Goal: Transaction & Acquisition: Purchase product/service

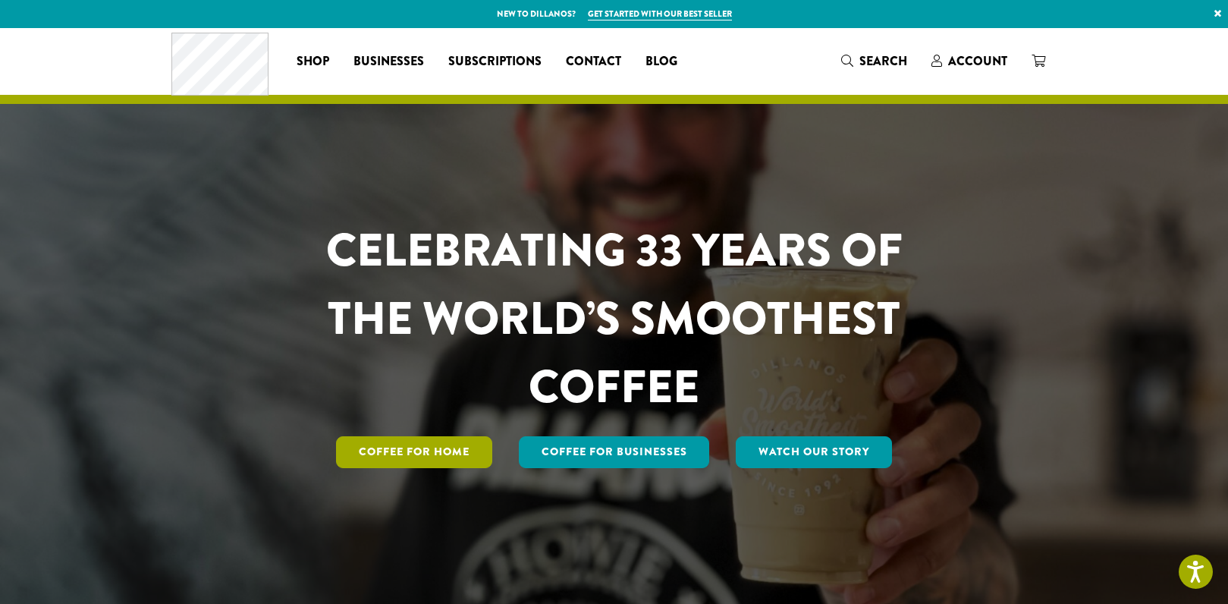
click at [436, 446] on link "Coffee for Home" at bounding box center [414, 452] width 156 height 32
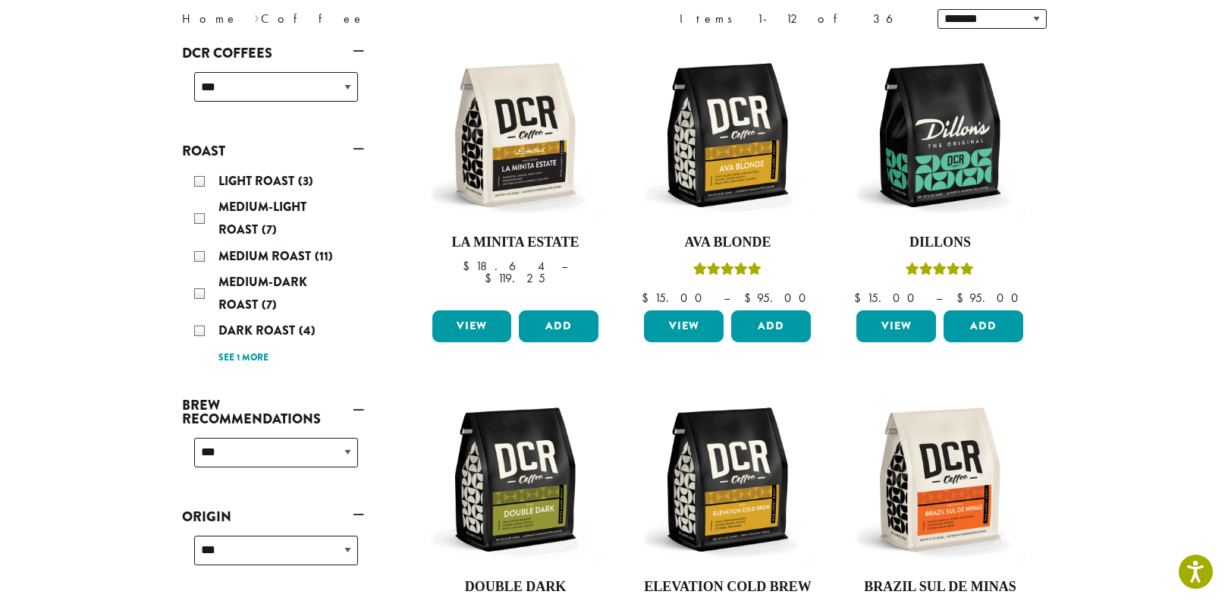
scroll to position [227, 0]
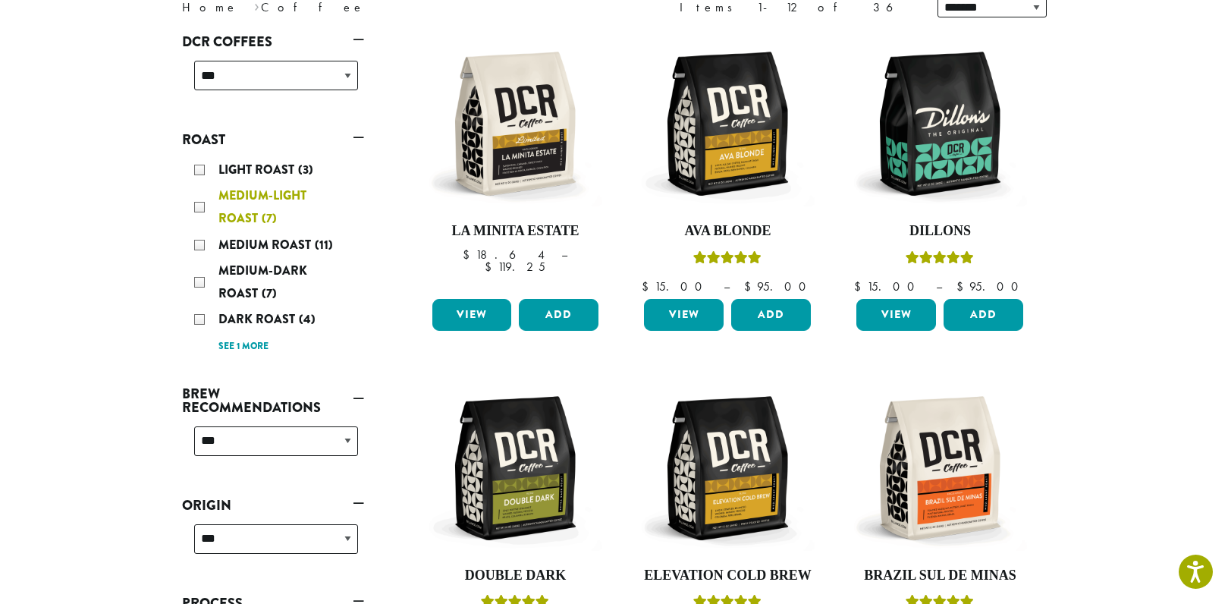
click at [197, 204] on div "Medium-Light Roast (7)" at bounding box center [276, 206] width 164 height 45
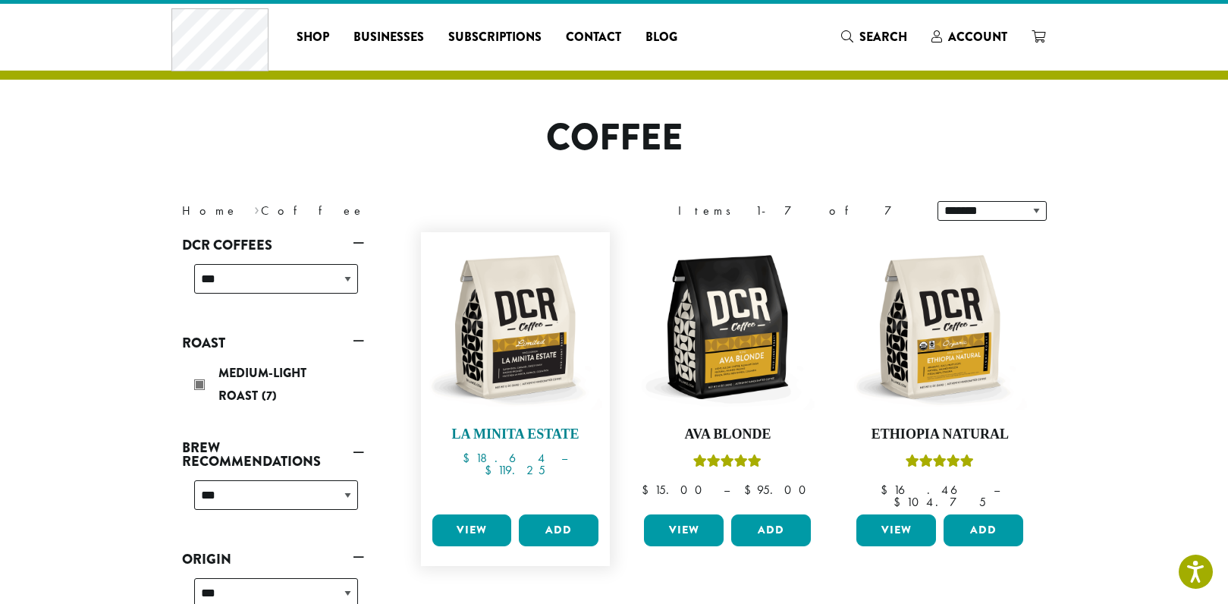
scroll to position [17, 0]
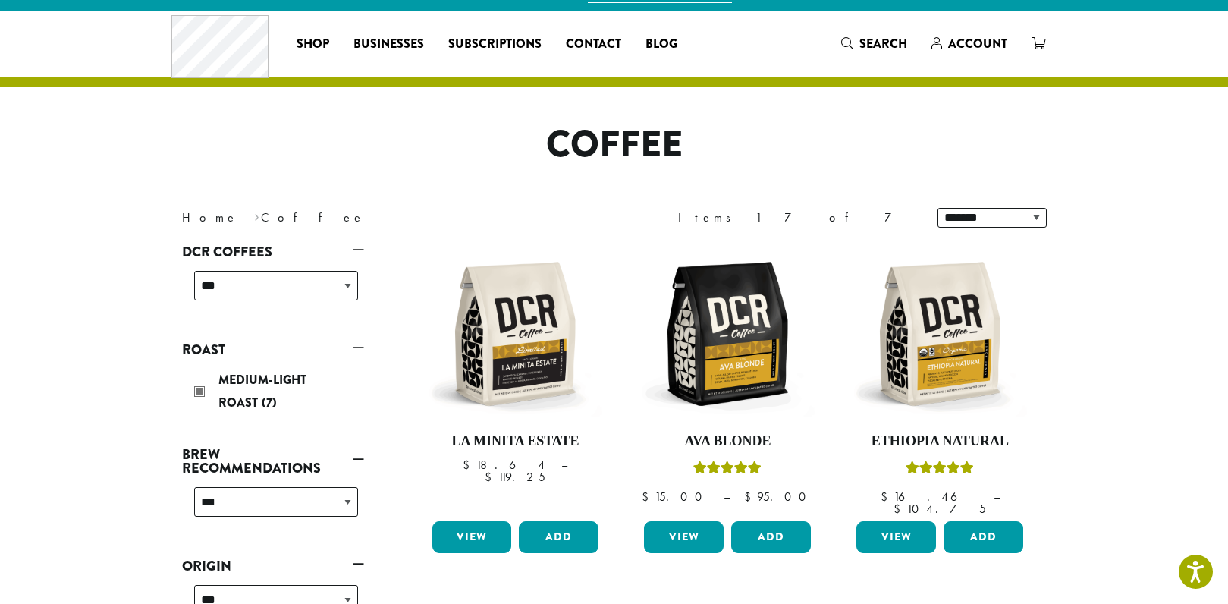
click at [198, 344] on link "Roast" at bounding box center [273, 350] width 182 height 26
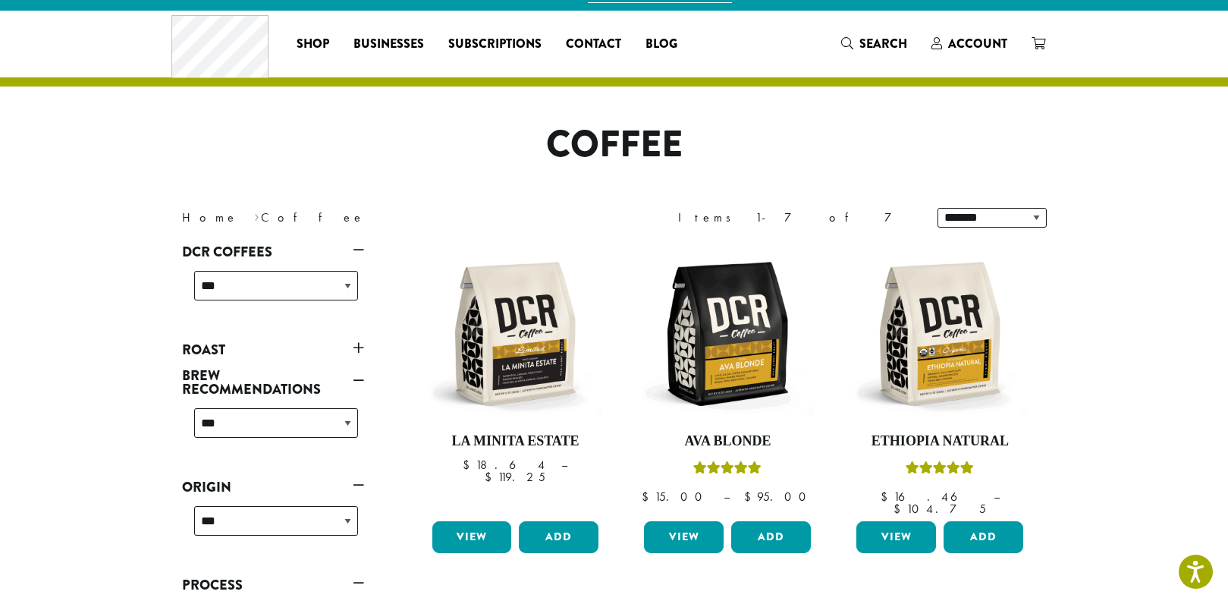
click at [357, 346] on link "Roast" at bounding box center [273, 350] width 182 height 26
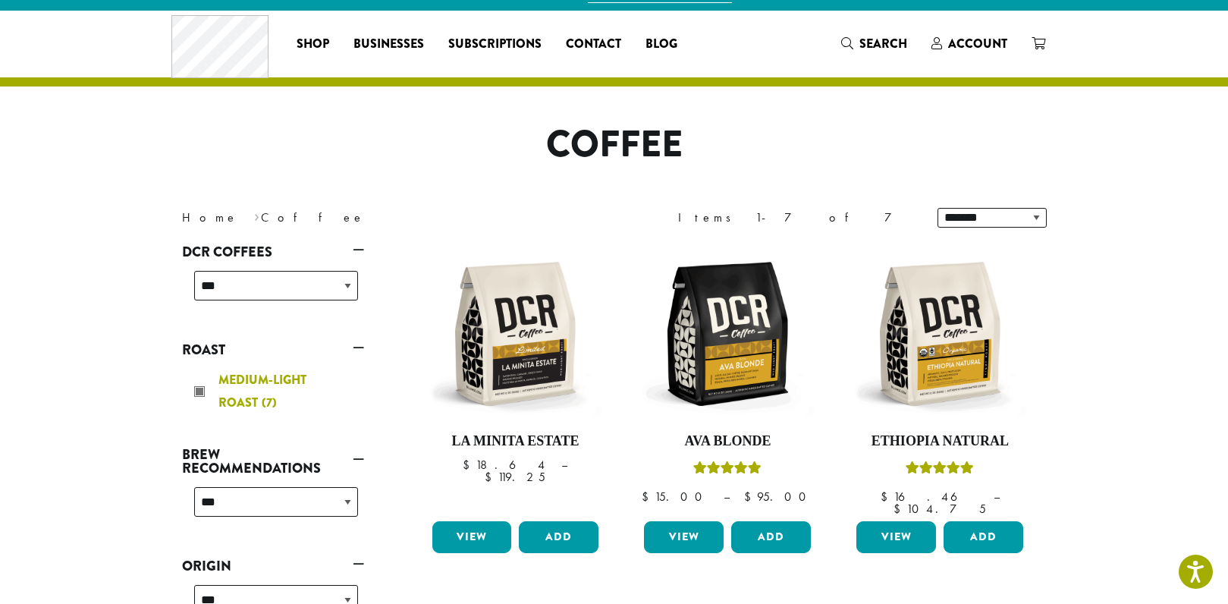
click at [201, 393] on div "Medium-Light Roast (7)" at bounding box center [276, 390] width 164 height 45
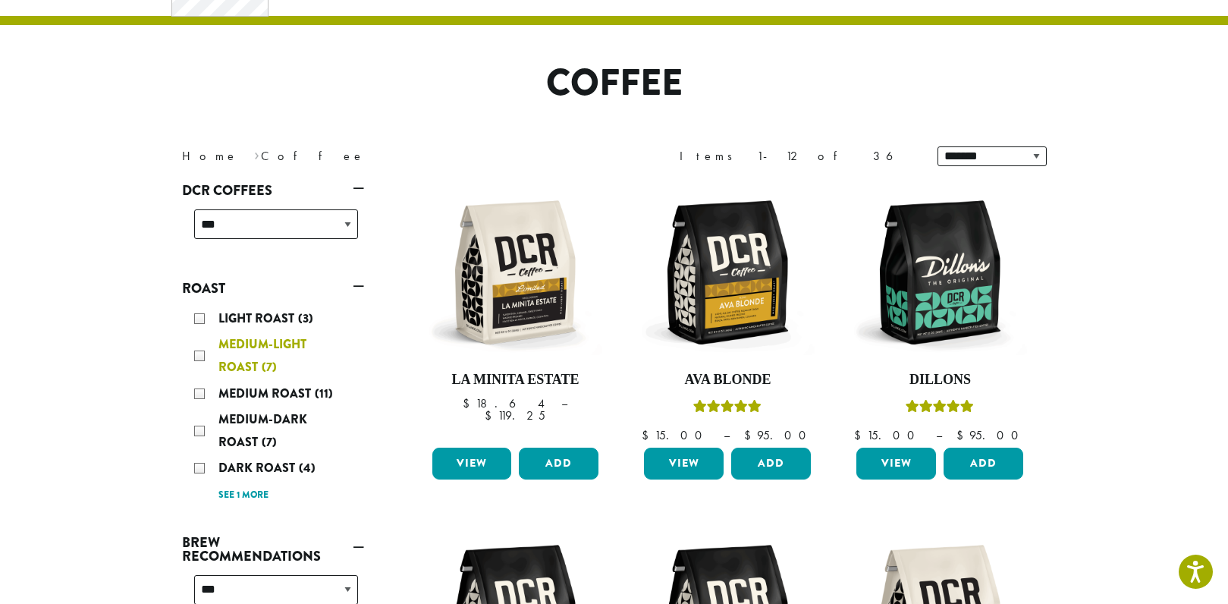
scroll to position [93, 0]
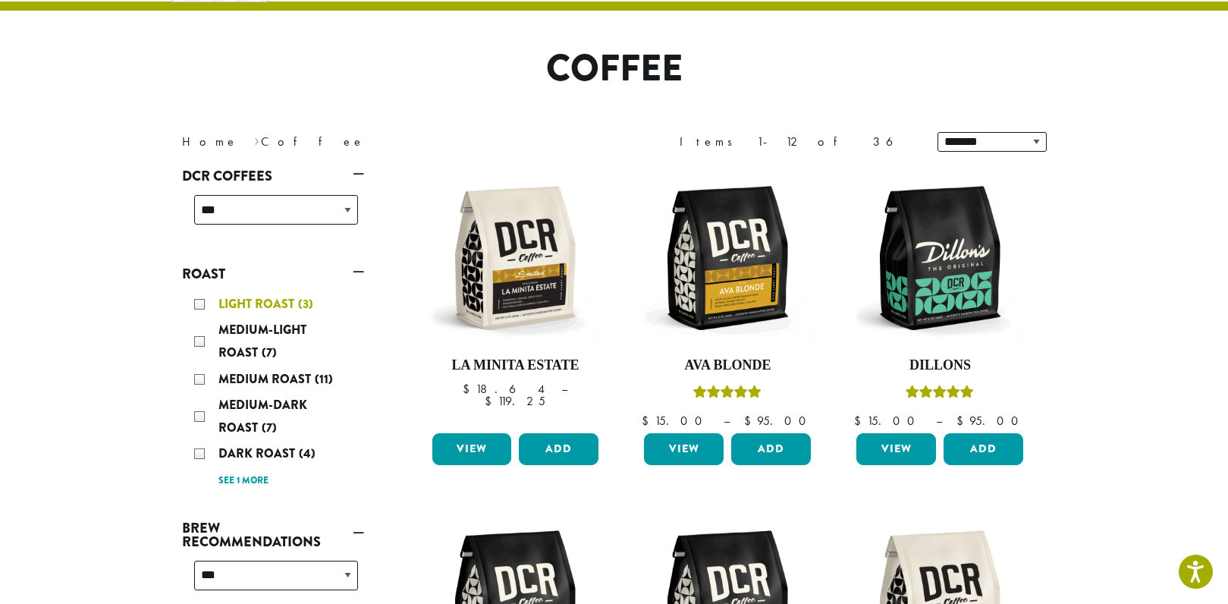
click at [200, 301] on div "Light Roast (3)" at bounding box center [276, 304] width 164 height 23
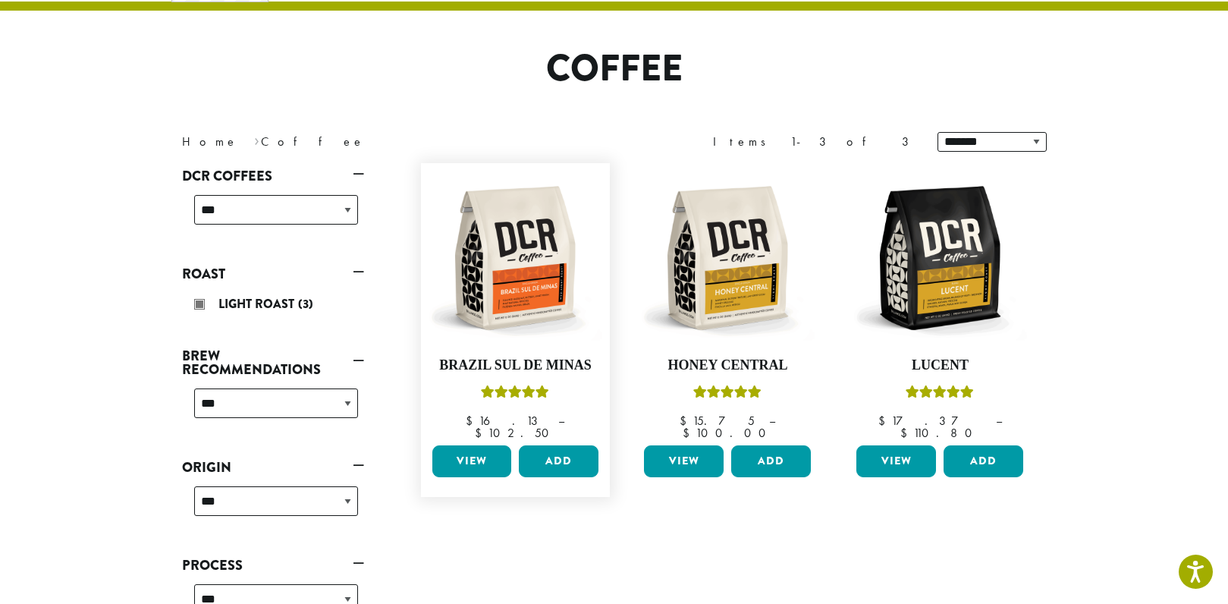
click at [469, 449] on link "View" at bounding box center [472, 461] width 80 height 32
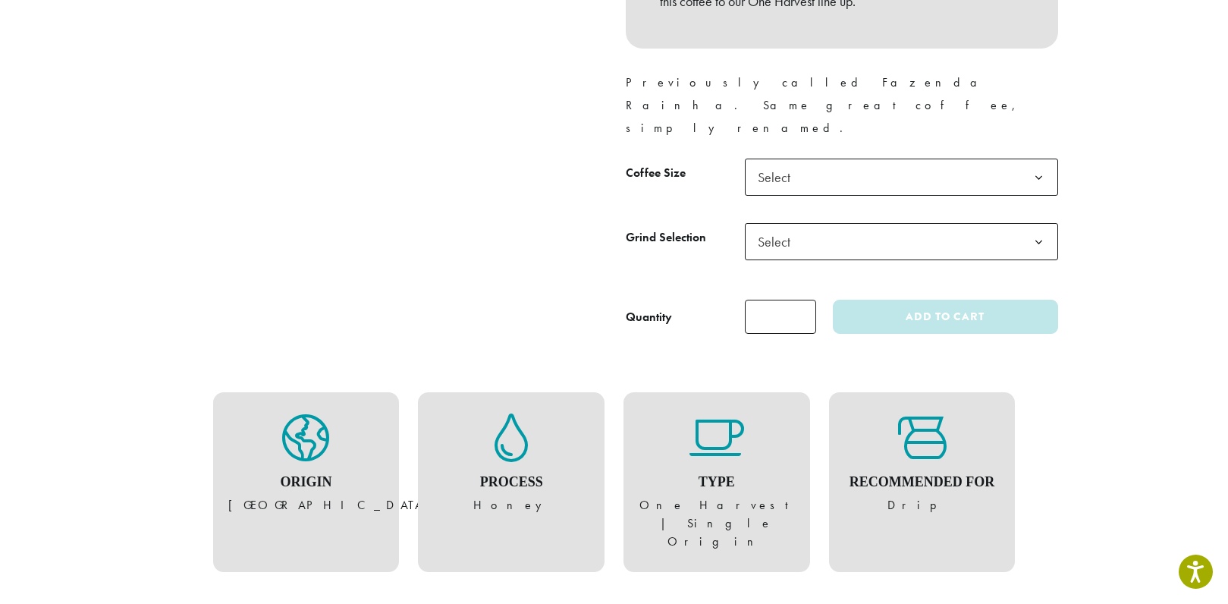
scroll to position [758, 0]
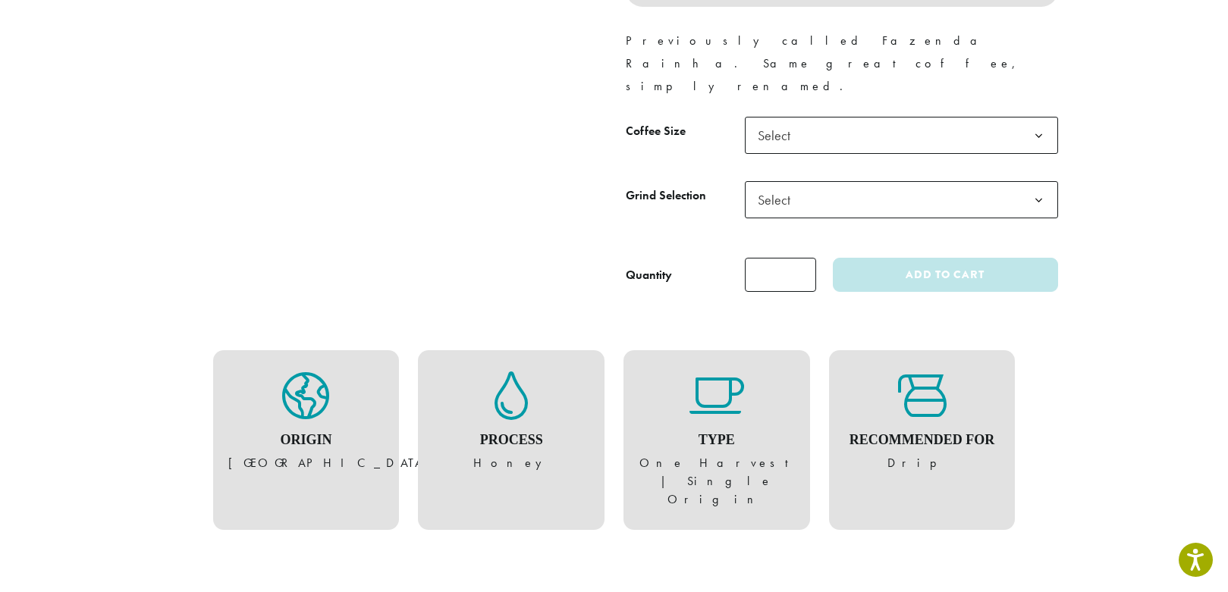
click at [1039, 118] on b at bounding box center [1038, 136] width 37 height 37
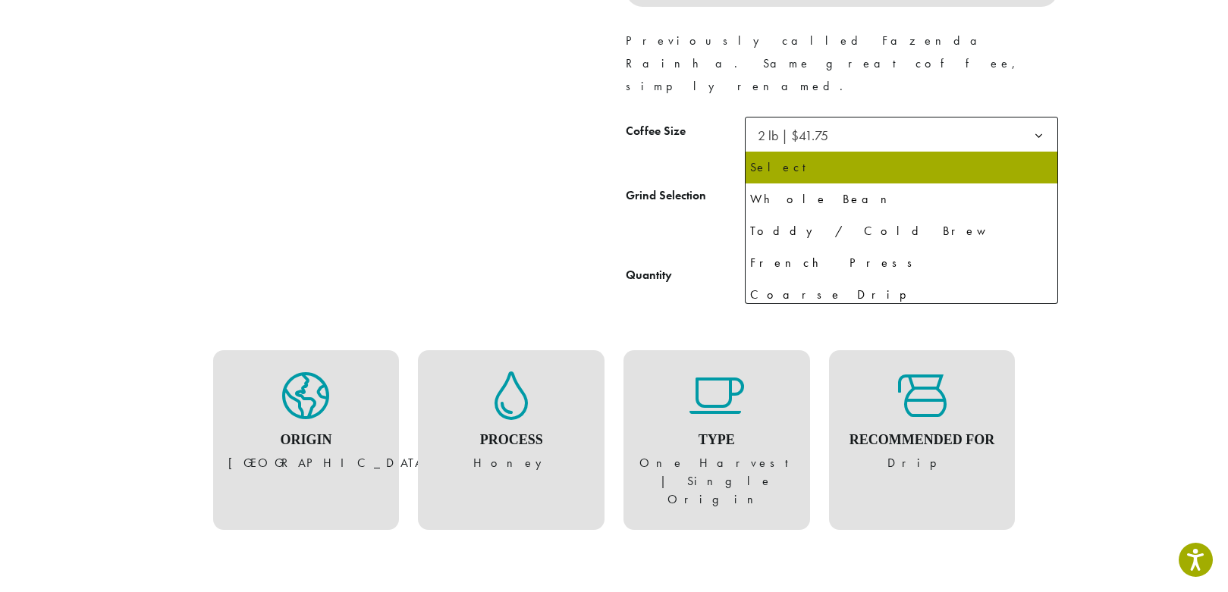
click at [1050, 182] on b at bounding box center [1038, 200] width 37 height 37
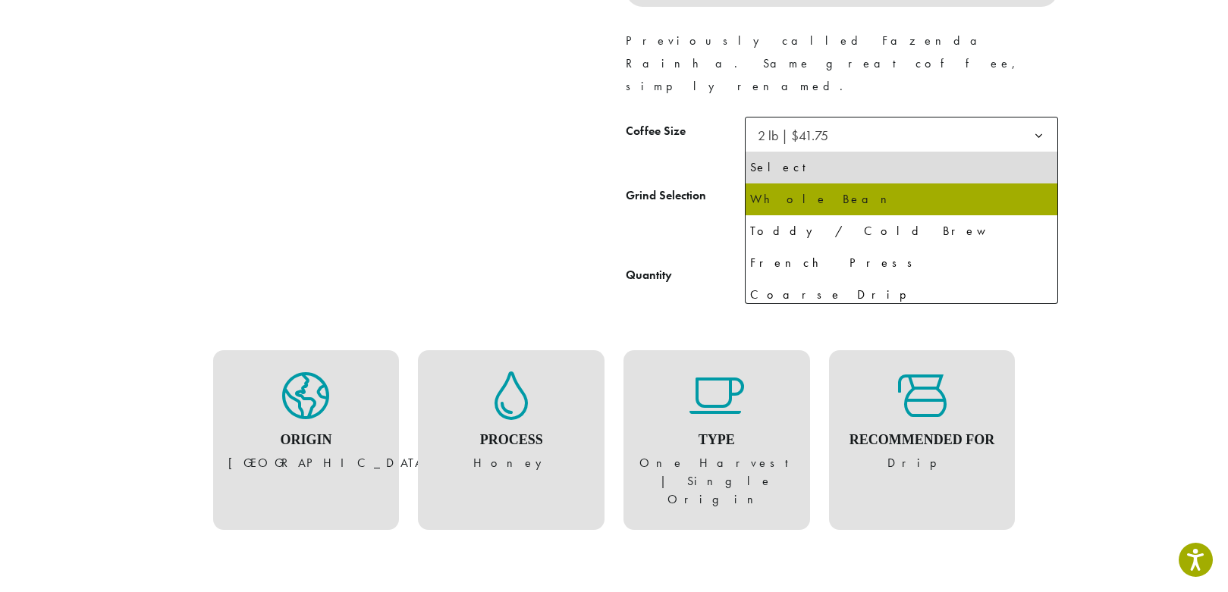
select select "**********"
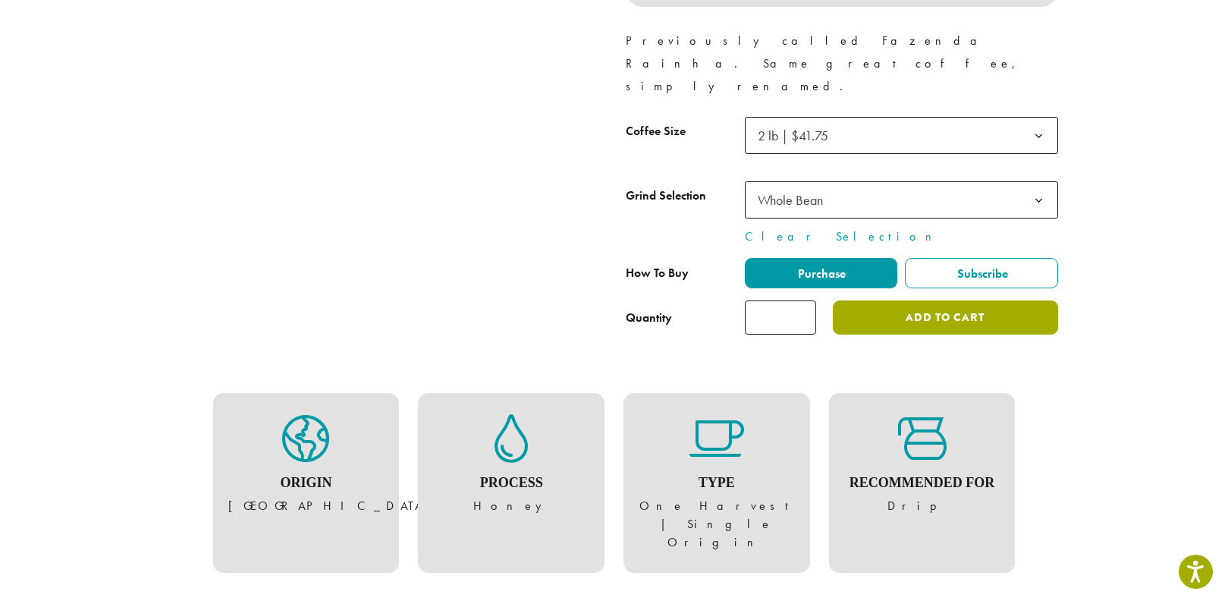
click at [932, 300] on button "Add to cart" at bounding box center [944, 317] width 224 height 34
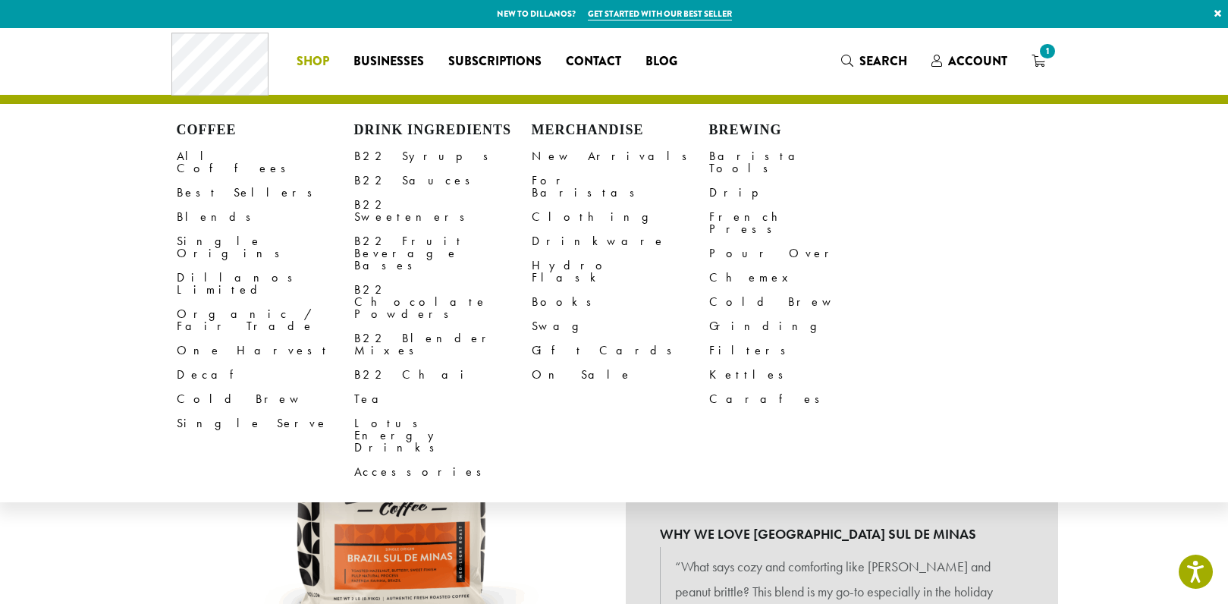
click at [314, 60] on span "Shop" at bounding box center [312, 61] width 33 height 19
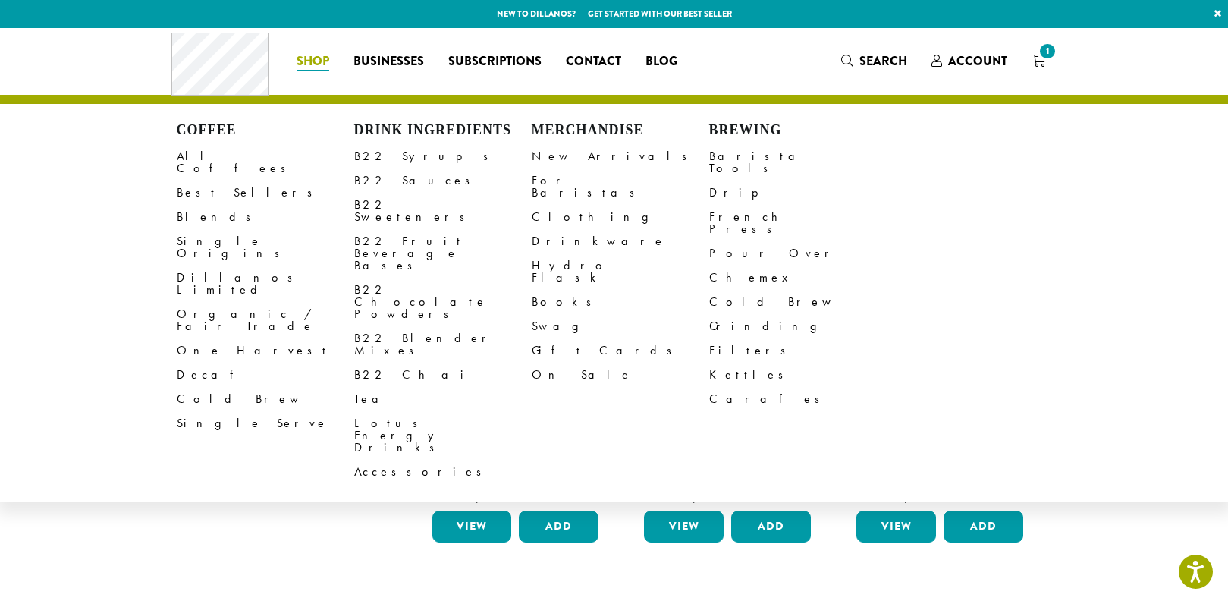
click at [188, 157] on link "All Coffees" at bounding box center [265, 162] width 177 height 36
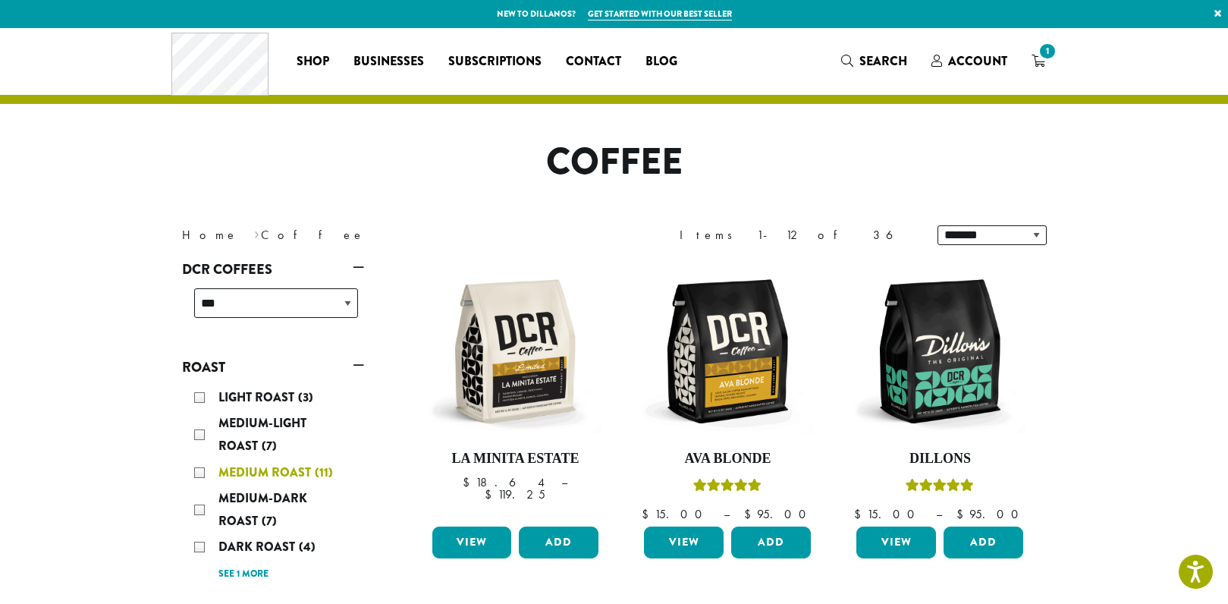
click at [202, 472] on div "Medium Roast (11)" at bounding box center [276, 472] width 164 height 23
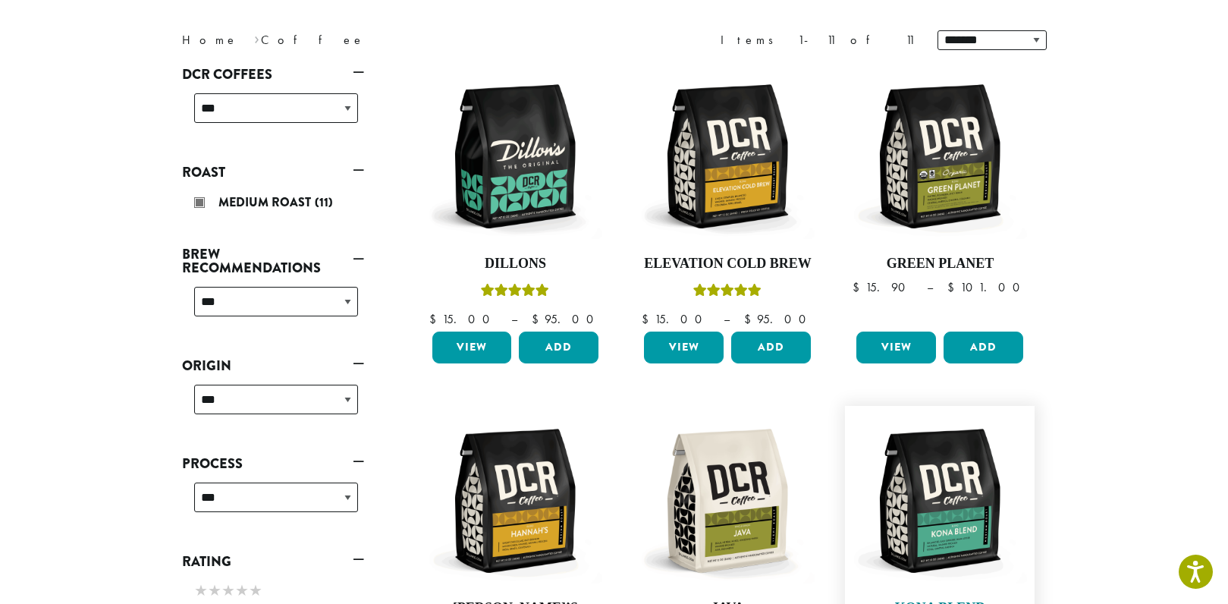
scroll to position [93, 0]
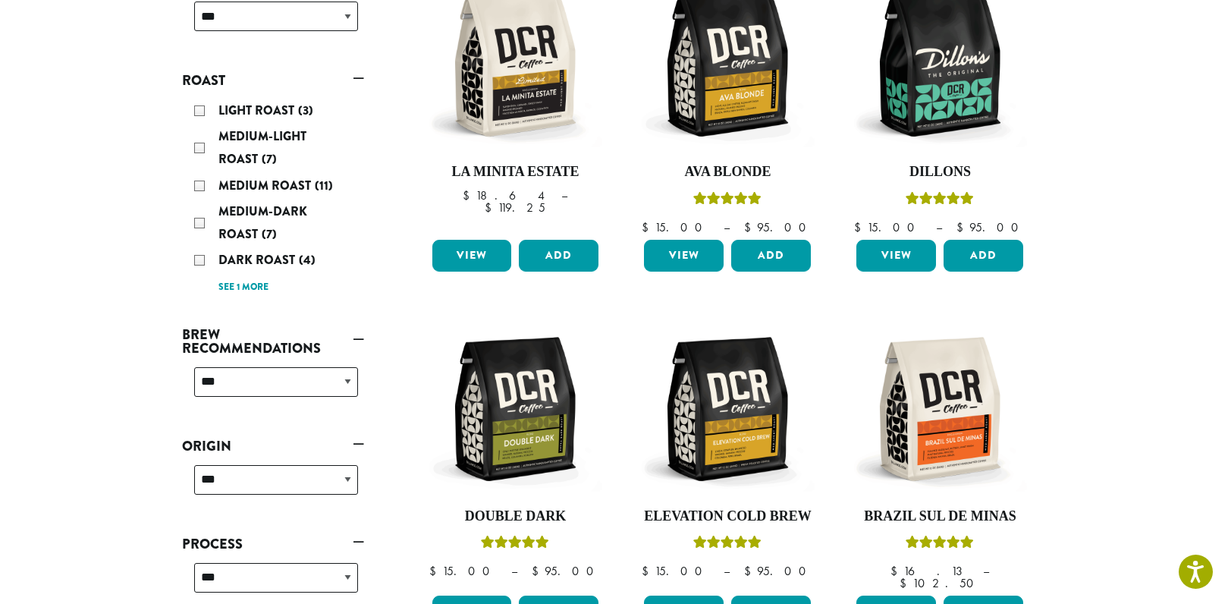
scroll to position [227, 0]
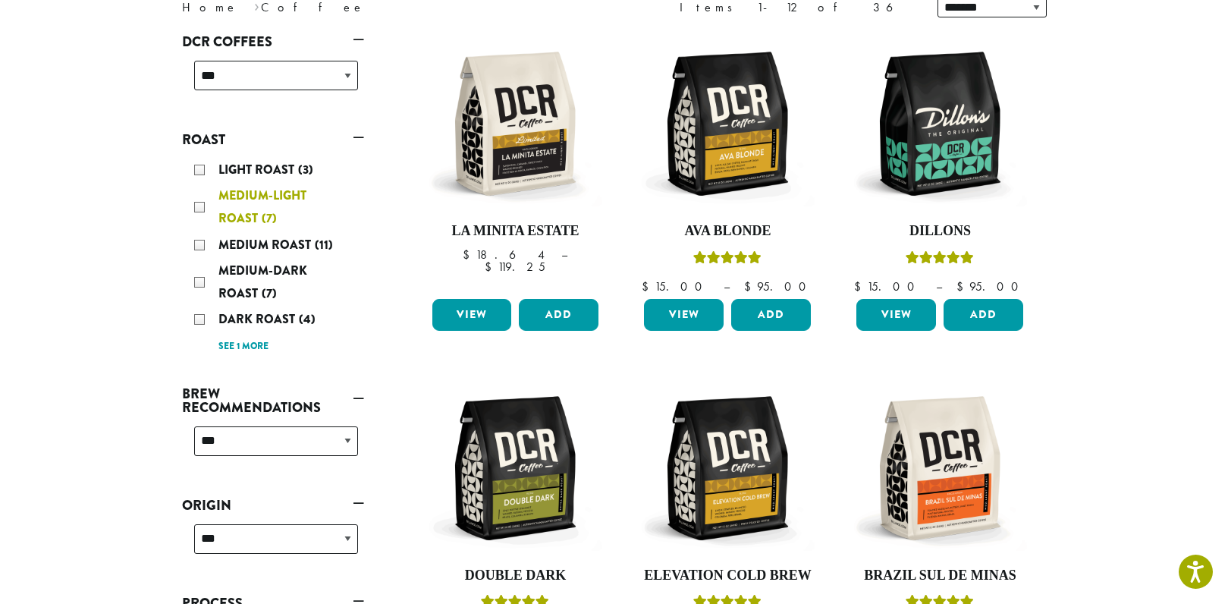
click at [198, 209] on div "Medium-Light Roast (7)" at bounding box center [276, 206] width 164 height 45
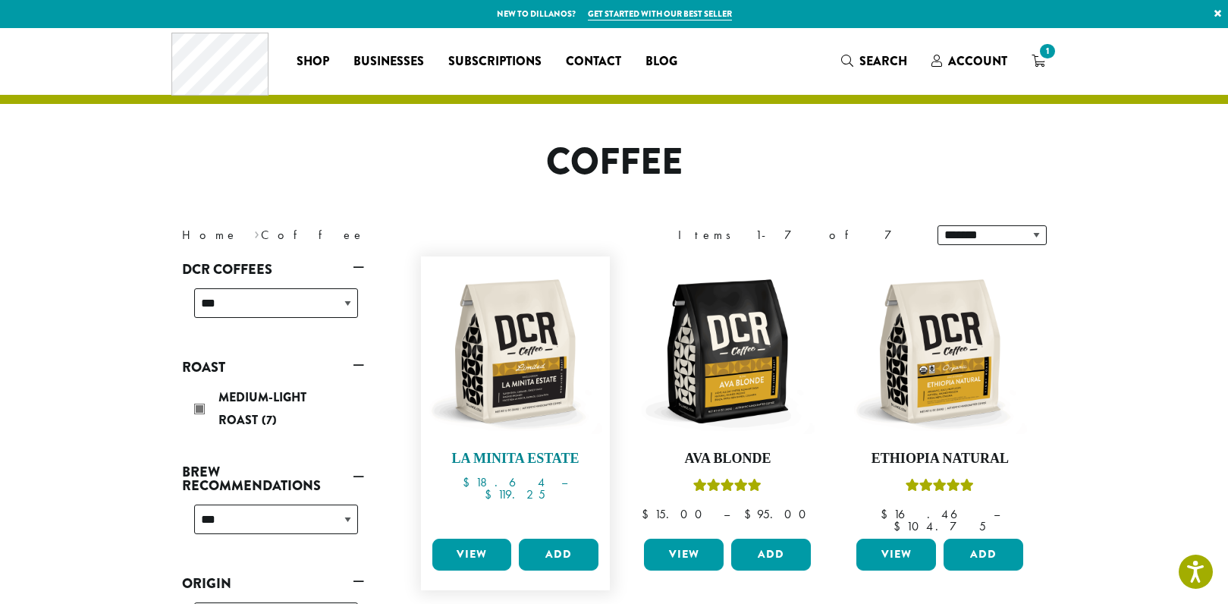
click at [521, 369] on img at bounding box center [515, 351] width 174 height 174
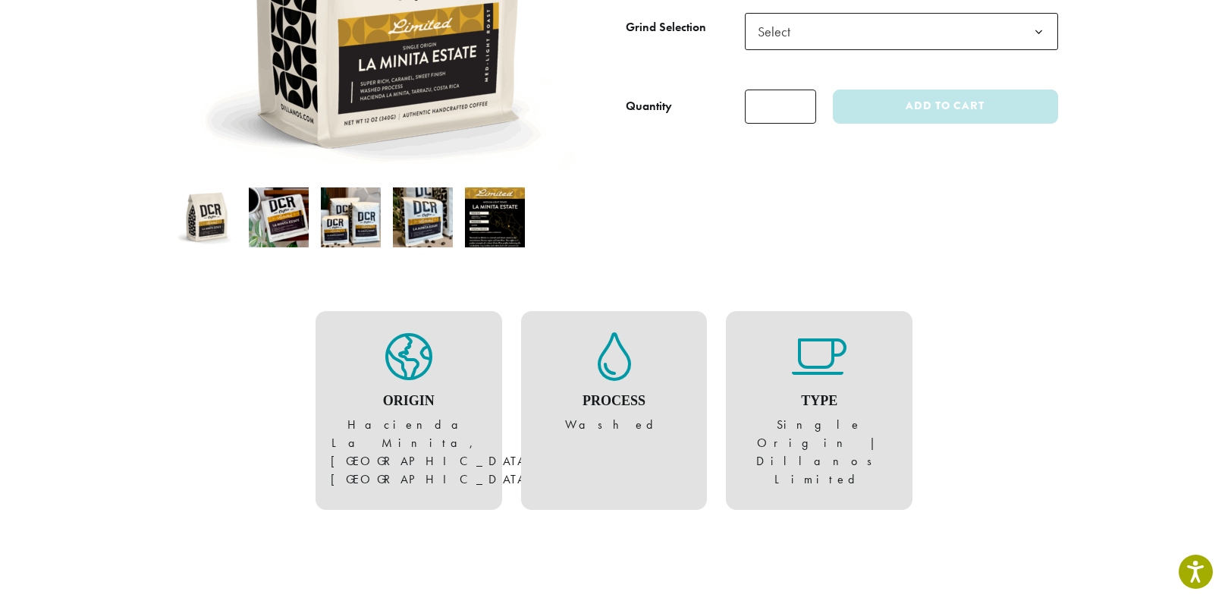
scroll to position [379, 0]
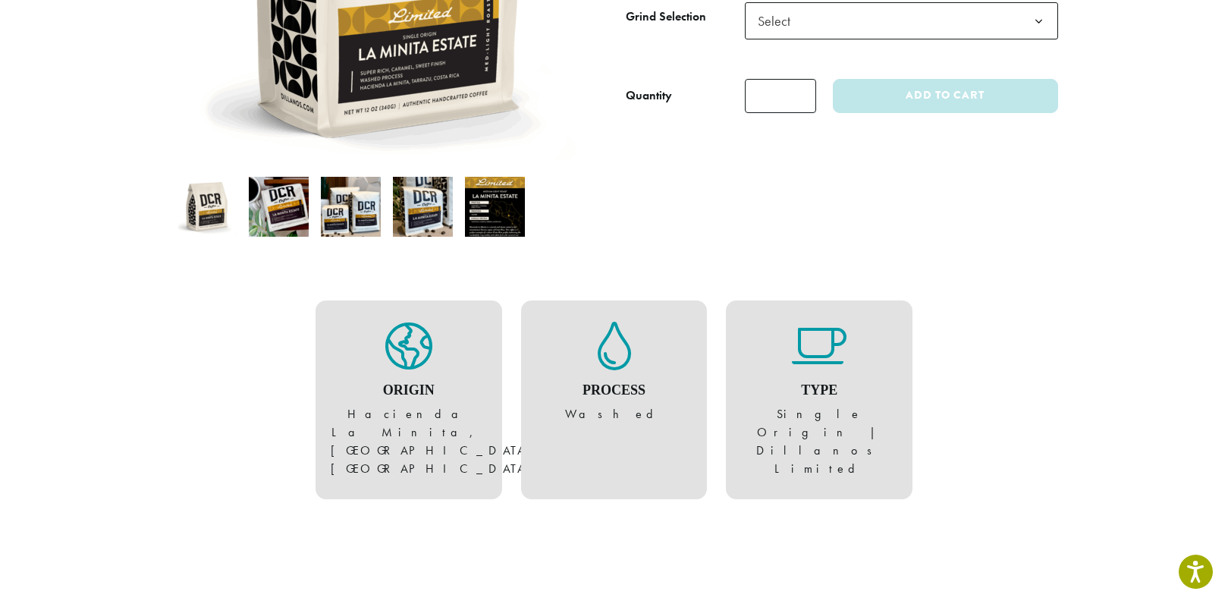
click at [503, 204] on img at bounding box center [495, 207] width 60 height 60
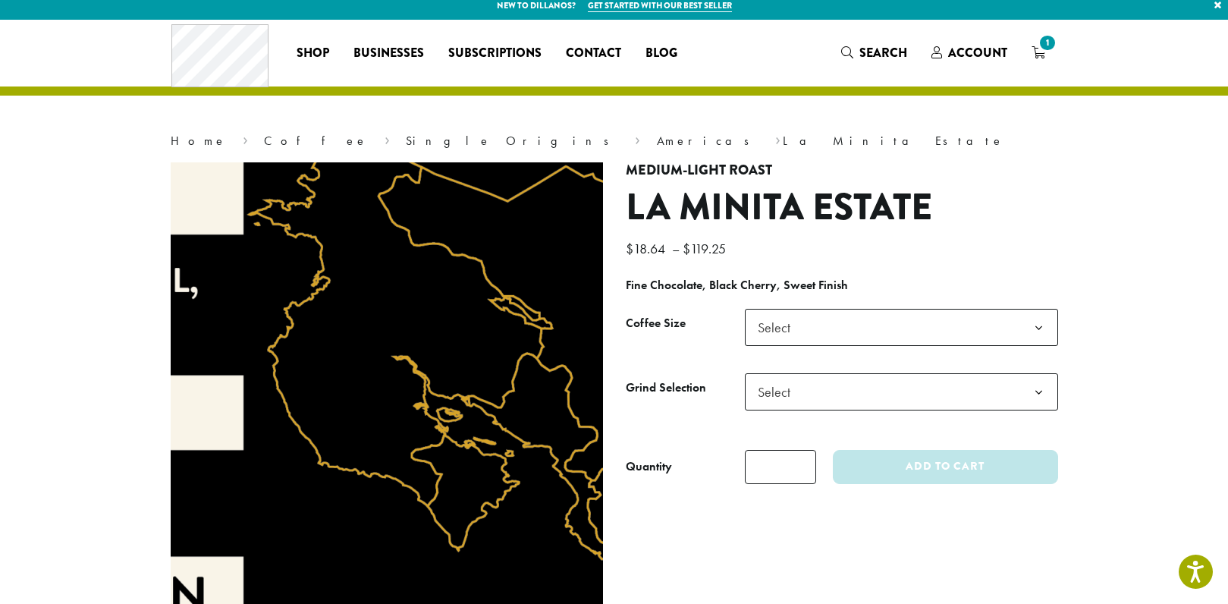
scroll to position [0, 0]
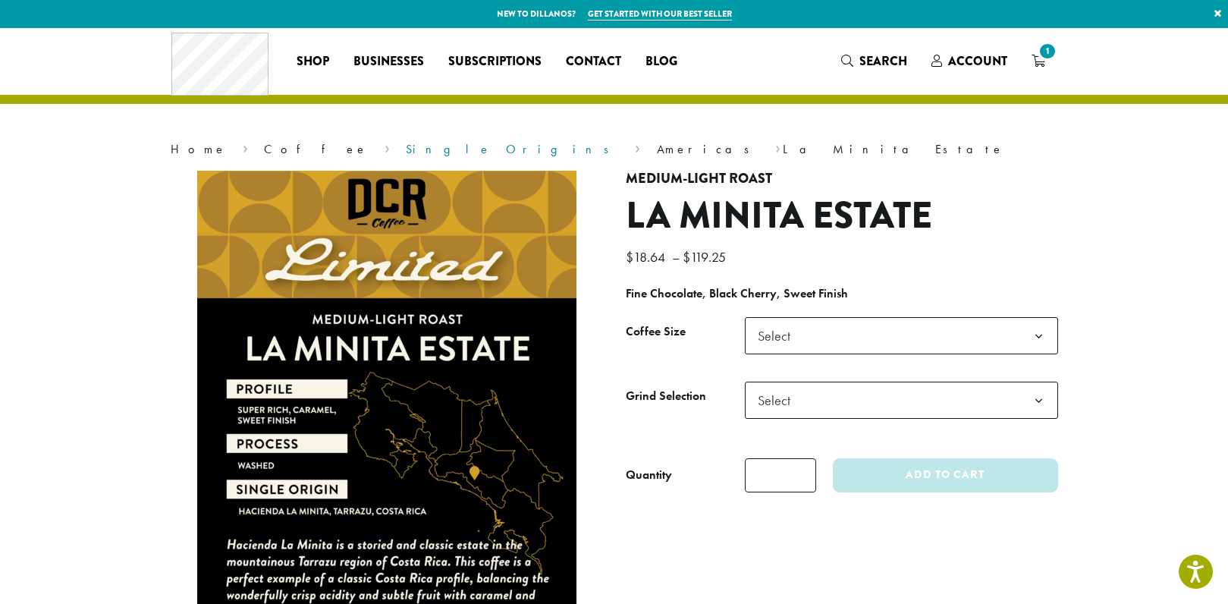
click at [406, 150] on link "Single Origins" at bounding box center [512, 149] width 213 height 16
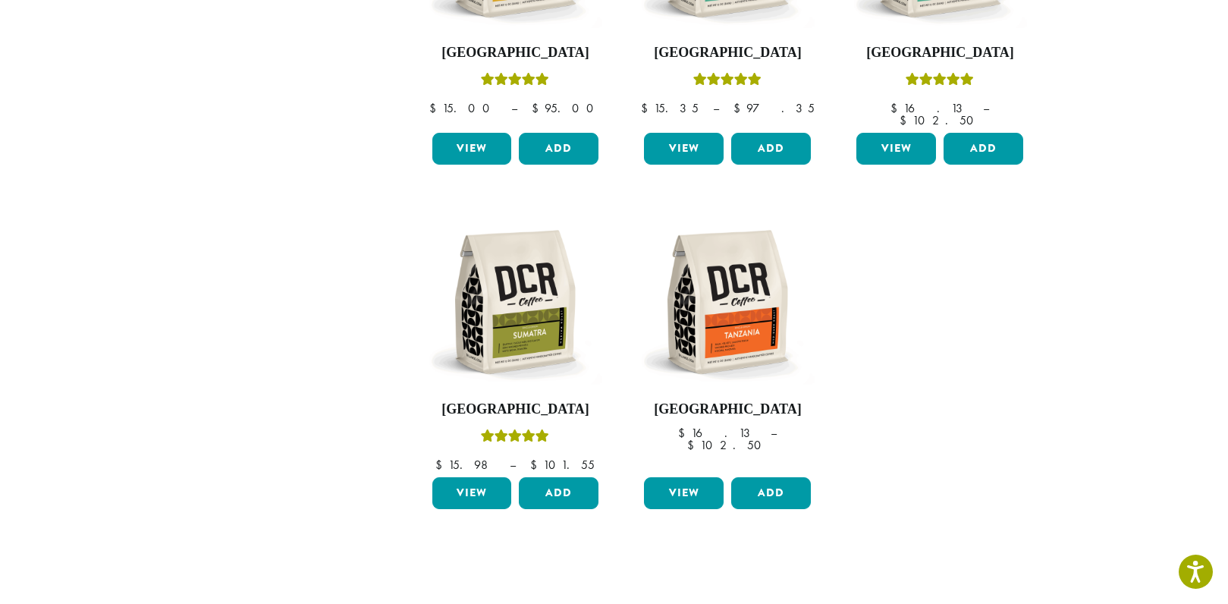
scroll to position [1137, 0]
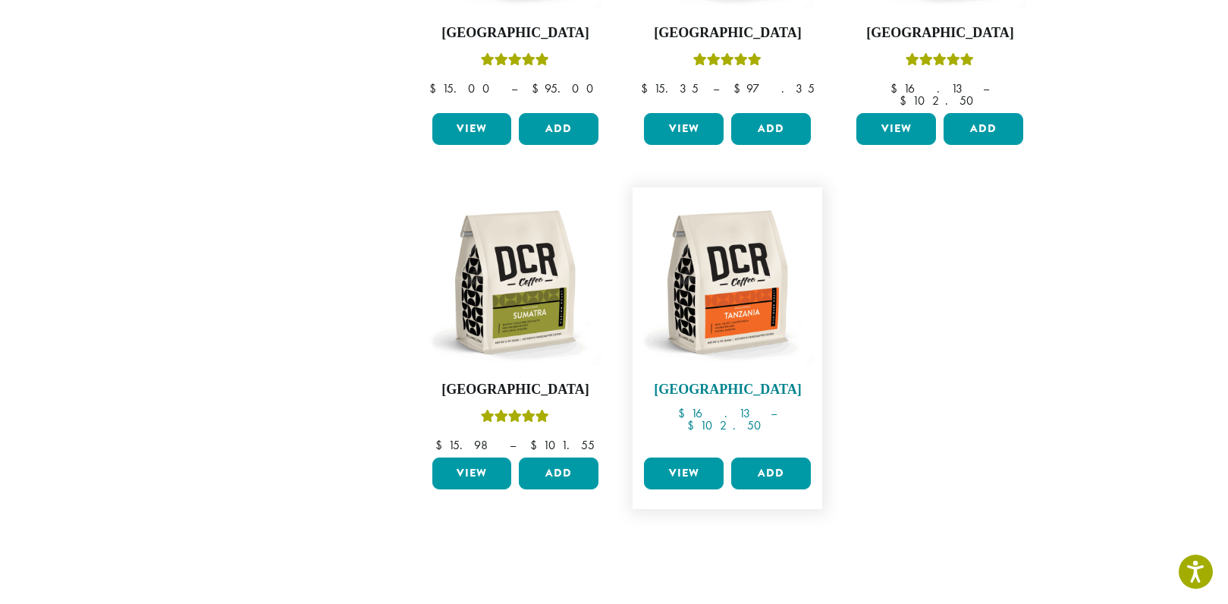
click at [747, 257] on img at bounding box center [727, 282] width 174 height 174
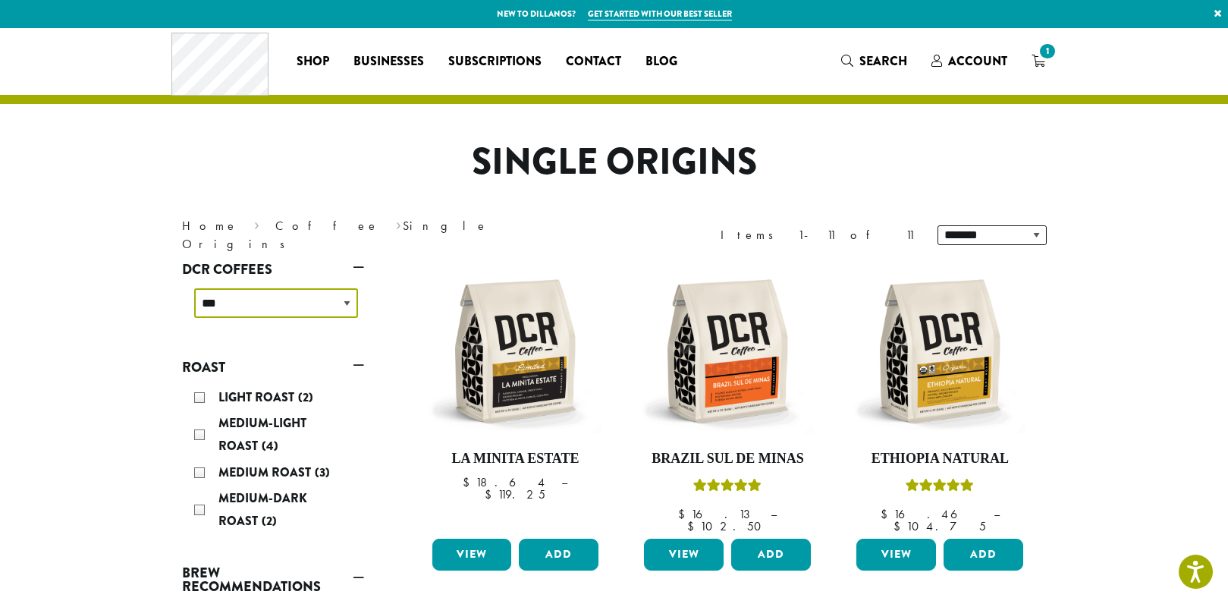
click at [347, 304] on select "**********" at bounding box center [276, 303] width 164 height 30
click at [275, 234] on link "Coffee" at bounding box center [327, 226] width 104 height 16
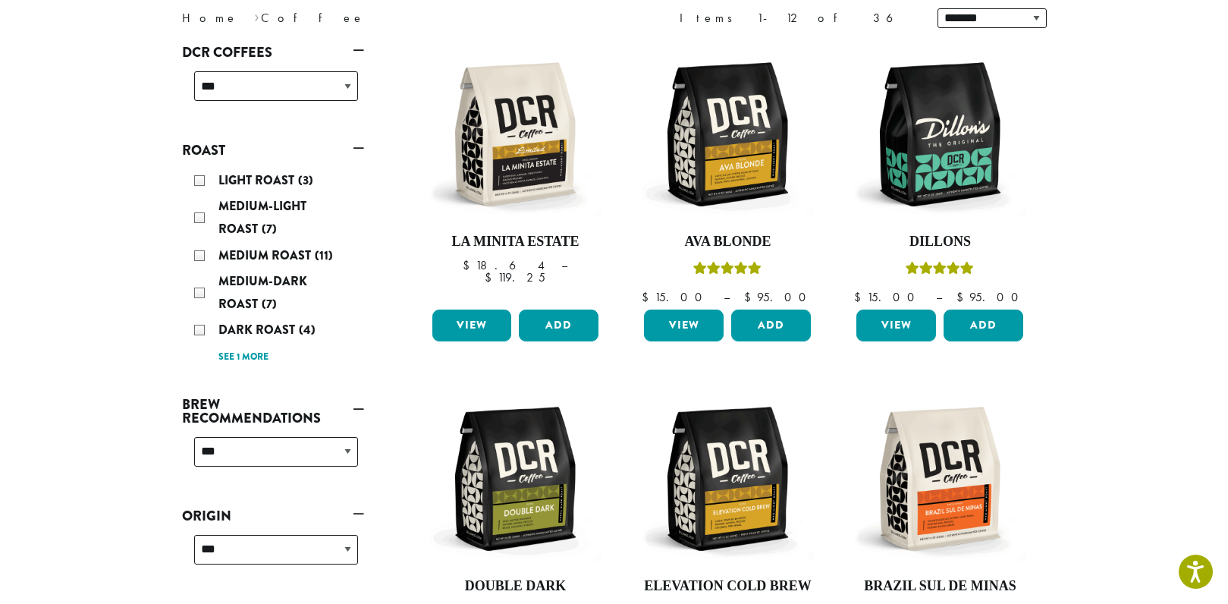
scroll to position [227, 0]
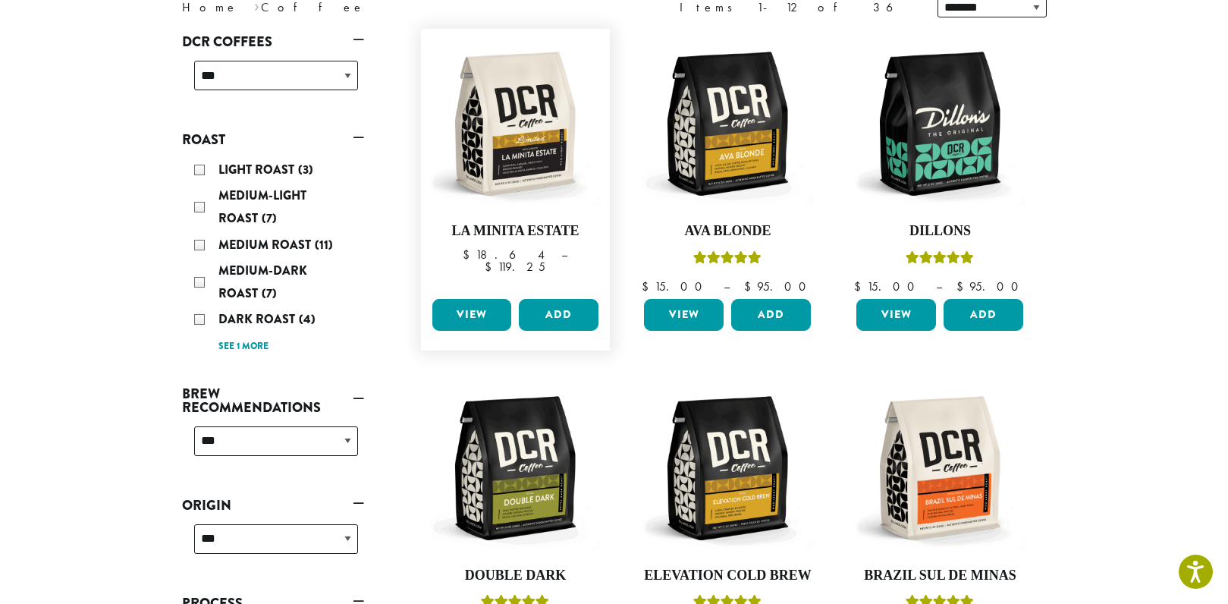
click at [468, 306] on link "View" at bounding box center [472, 315] width 80 height 32
click at [469, 311] on link "View" at bounding box center [472, 315] width 80 height 32
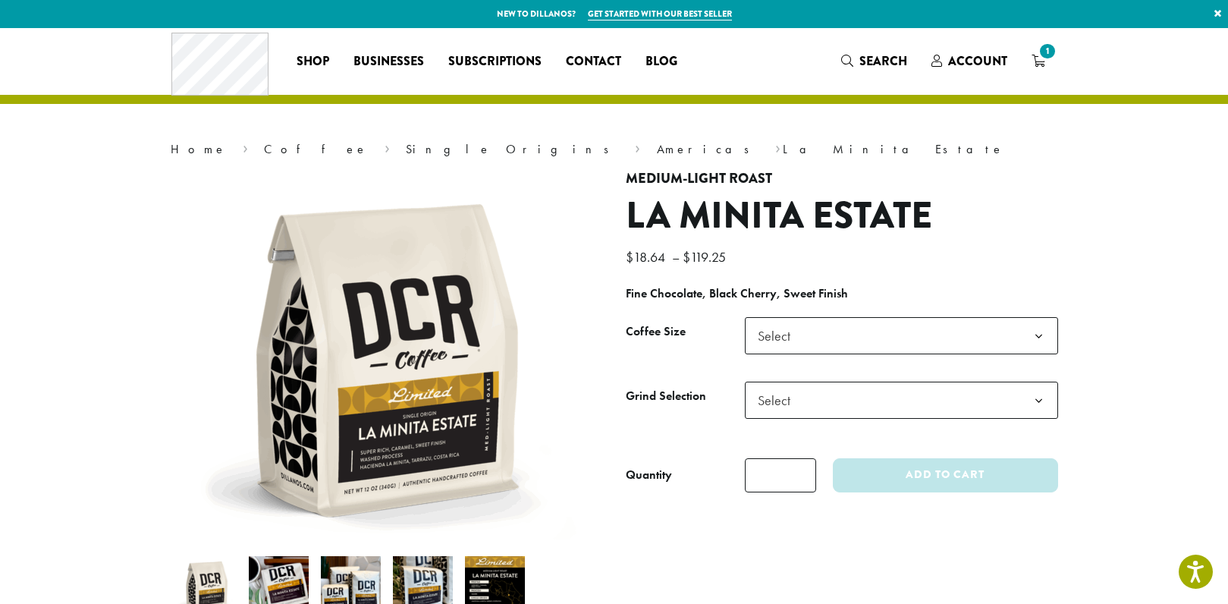
click at [1043, 331] on b at bounding box center [1038, 336] width 37 height 37
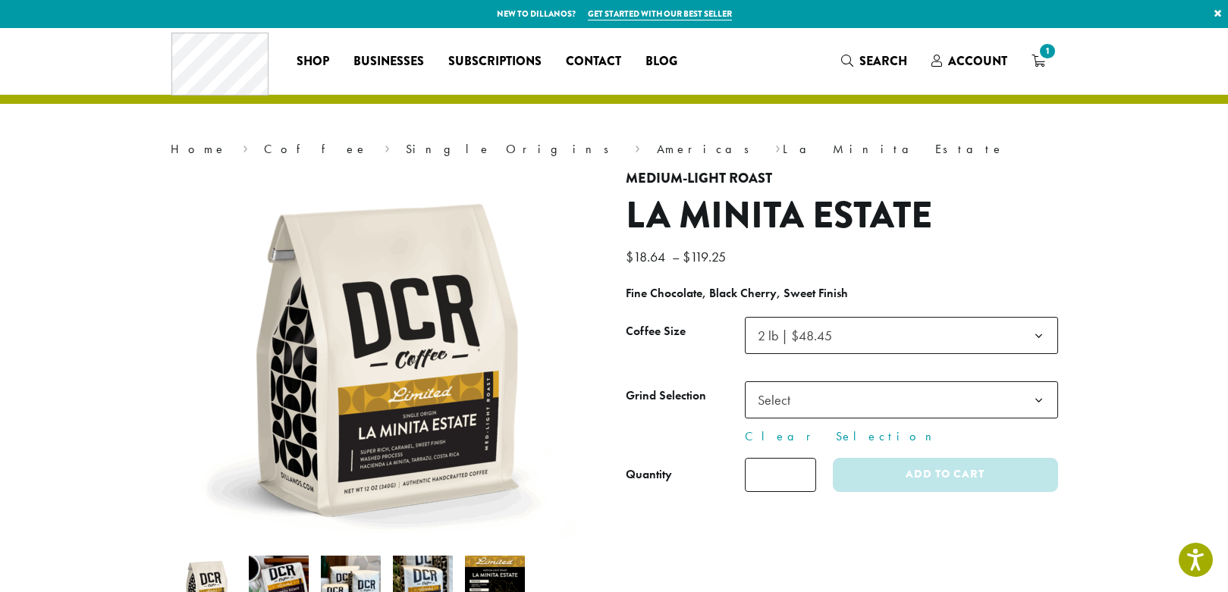
click at [1035, 399] on b at bounding box center [1038, 400] width 37 height 37
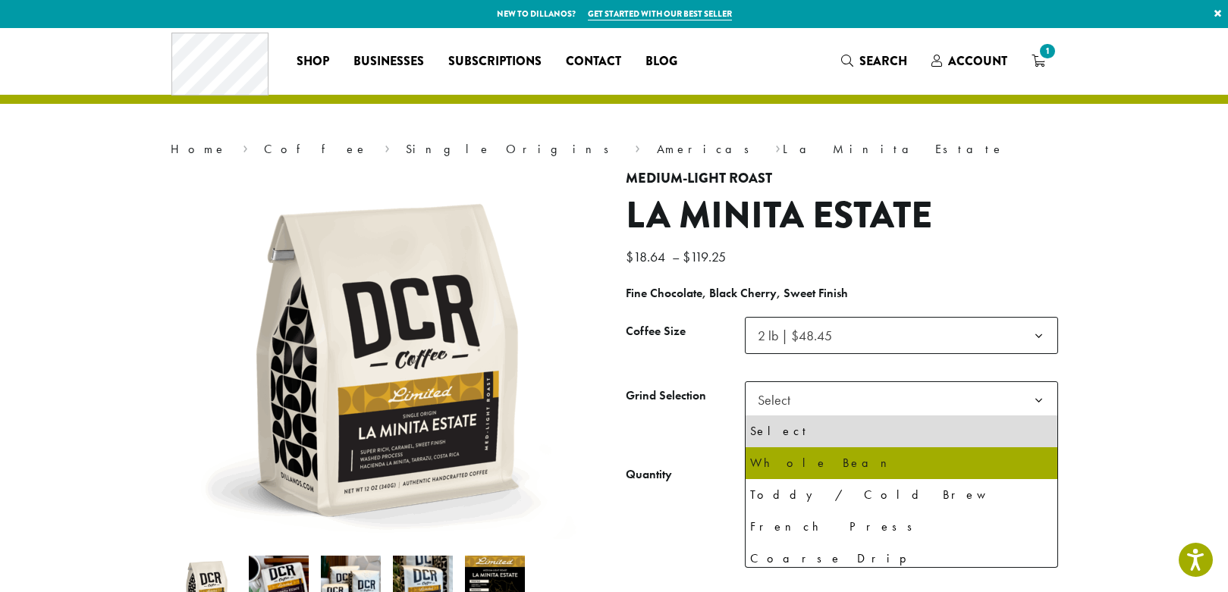
select select "**********"
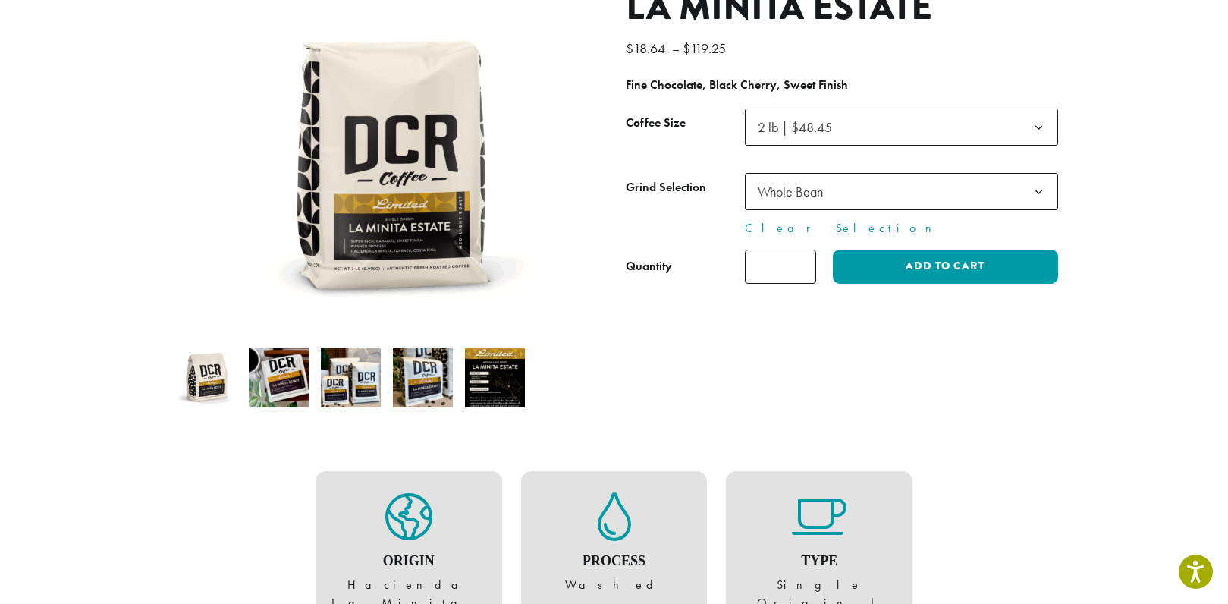
scroll to position [227, 0]
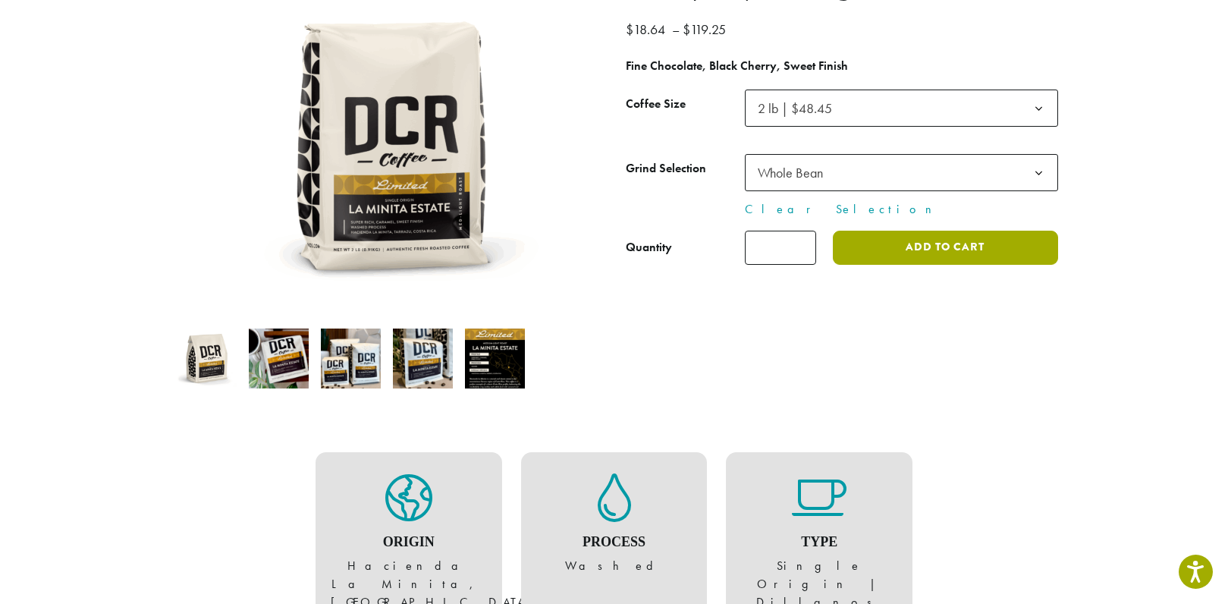
click at [950, 245] on button "Add to cart" at bounding box center [944, 247] width 224 height 34
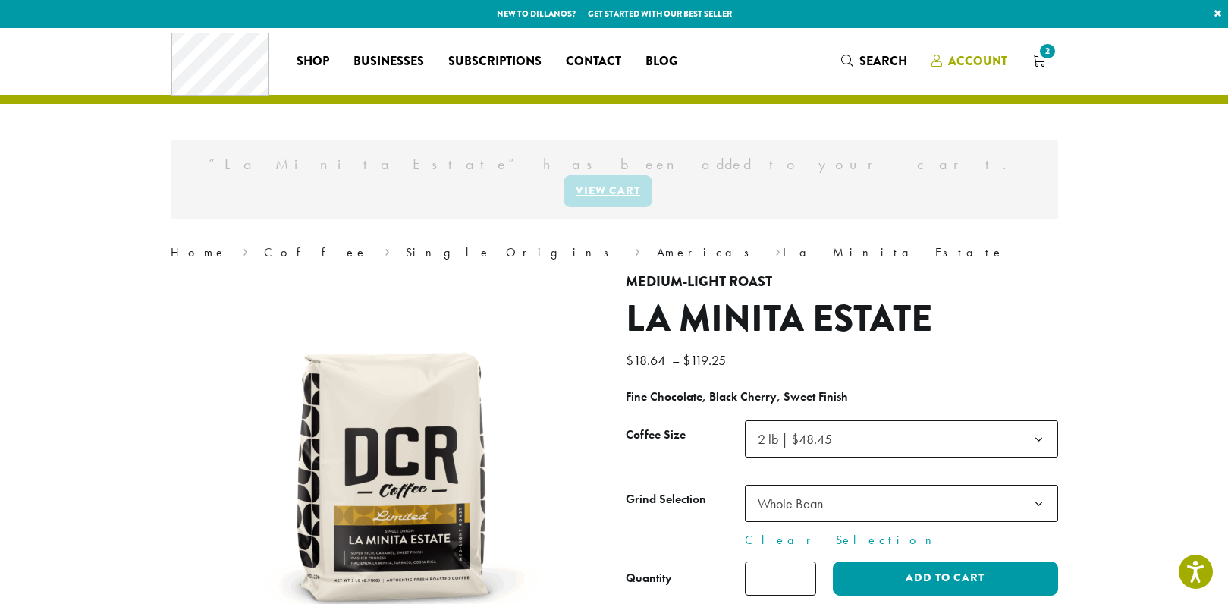
click at [970, 61] on span "Account" at bounding box center [977, 60] width 59 height 17
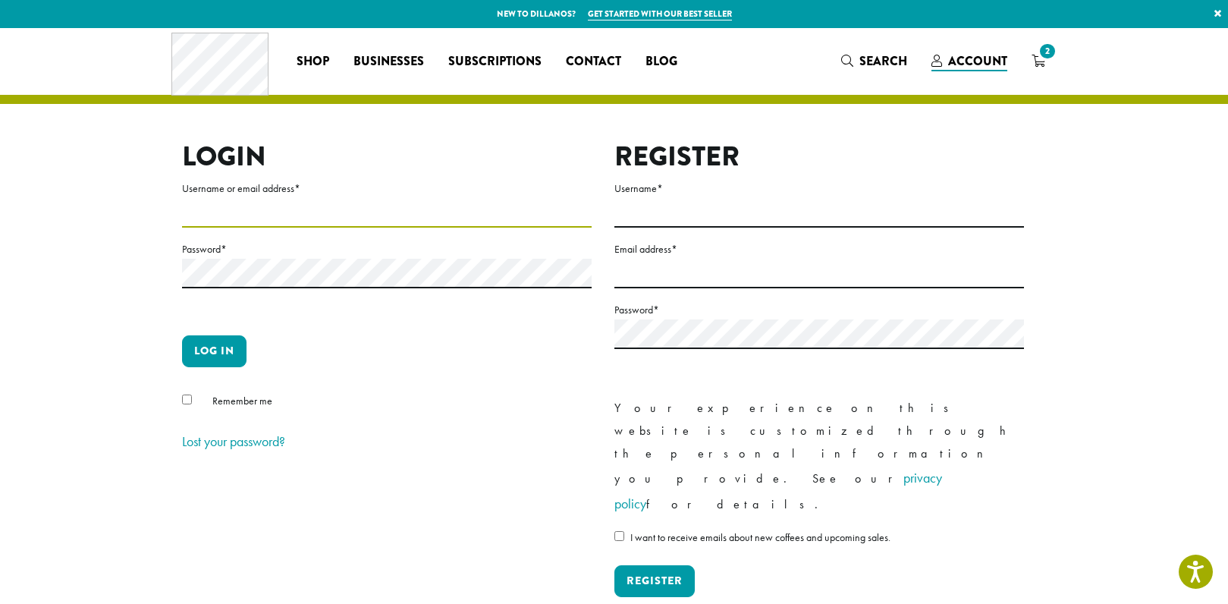
click at [240, 216] on input "Username or email address *" at bounding box center [386, 213] width 409 height 30
type input "**********"
click at [180, 400] on div "**********" at bounding box center [603, 380] width 864 height 481
click at [221, 351] on button "Log in" at bounding box center [214, 351] width 64 height 32
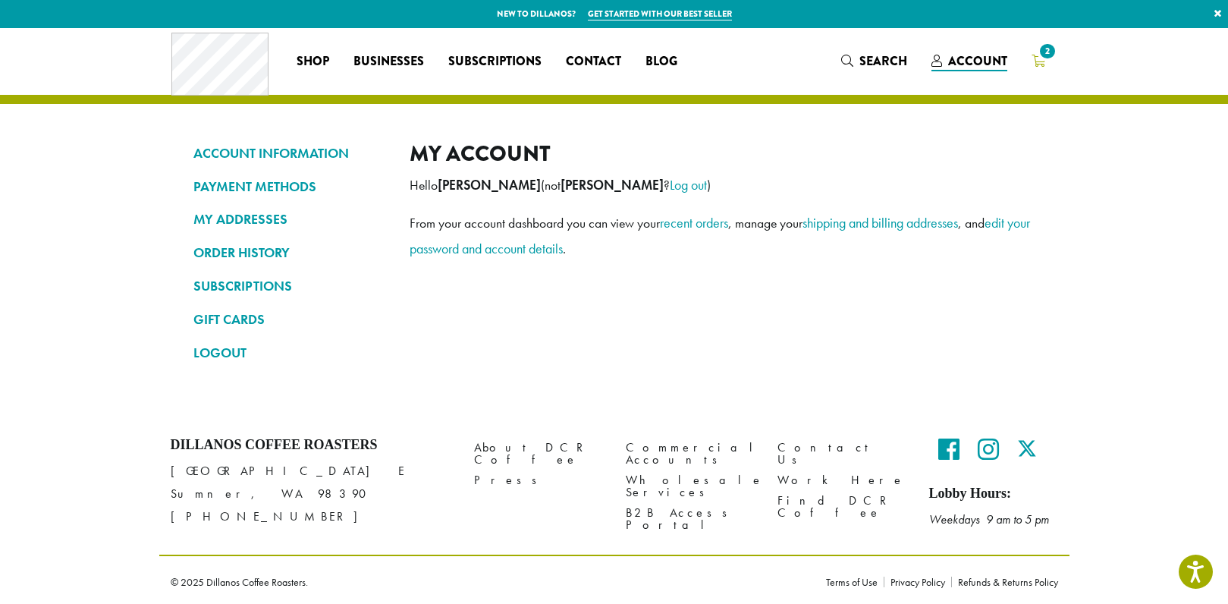
click at [1039, 55] on span "2" at bounding box center [1046, 51] width 20 height 20
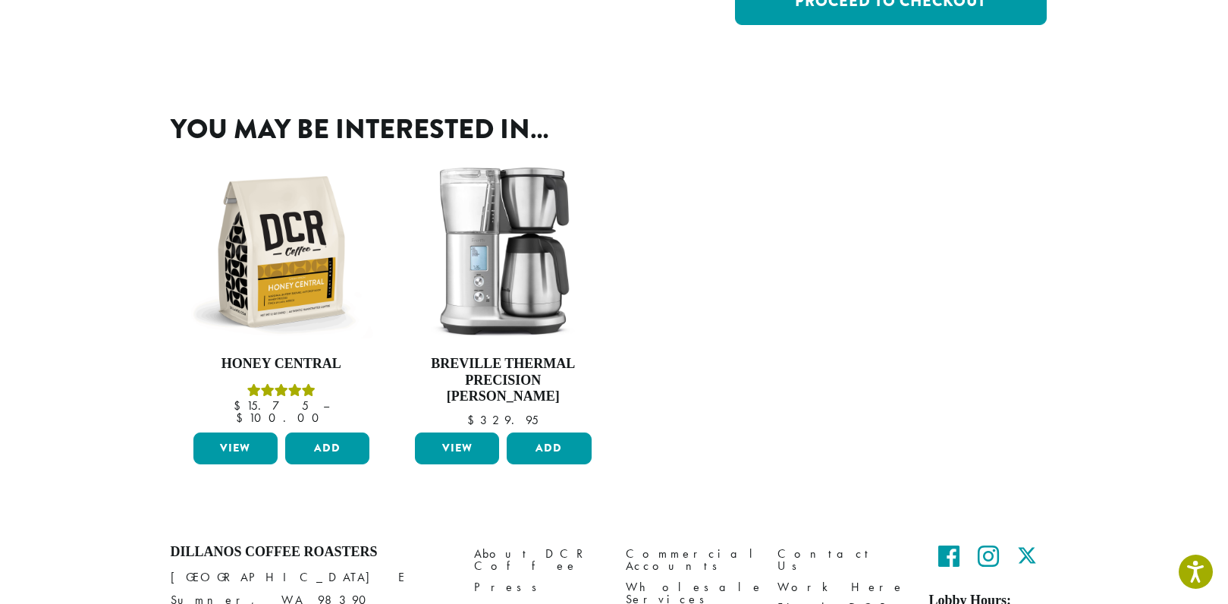
scroll to position [455, 0]
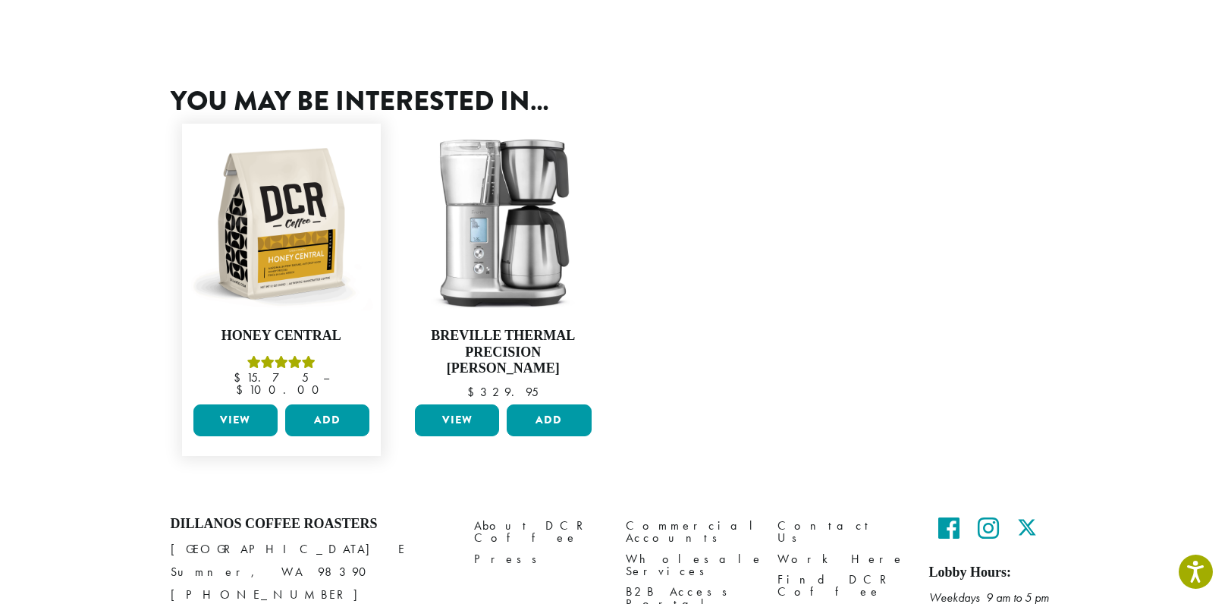
click at [238, 405] on link "View" at bounding box center [235, 420] width 84 height 32
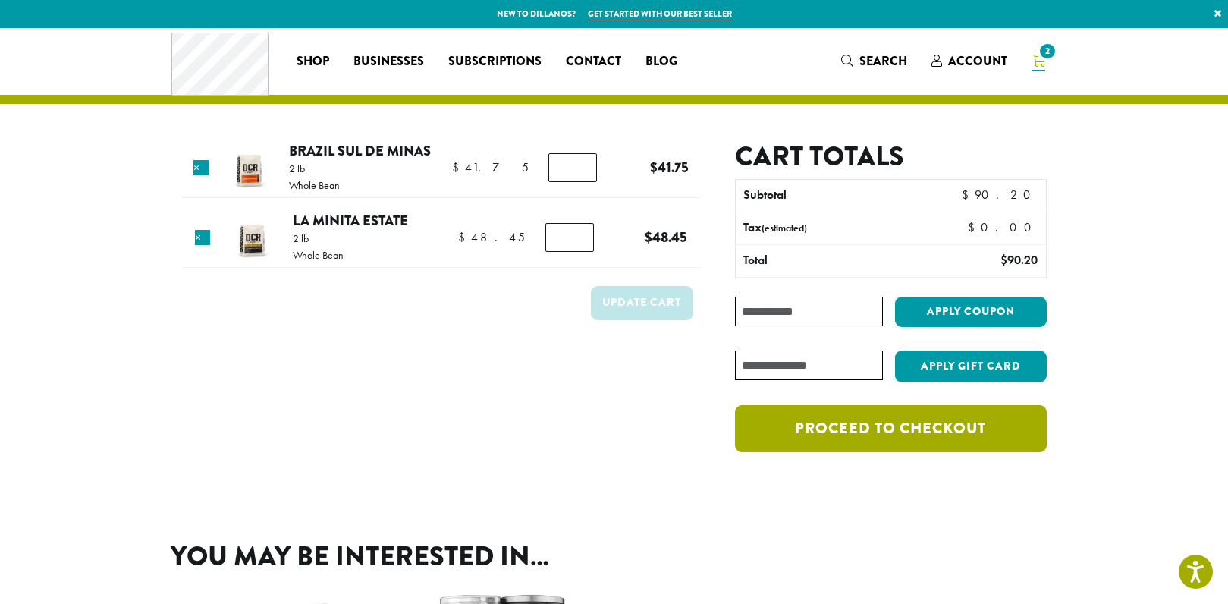
click at [898, 425] on link "Proceed to checkout" at bounding box center [890, 428] width 311 height 47
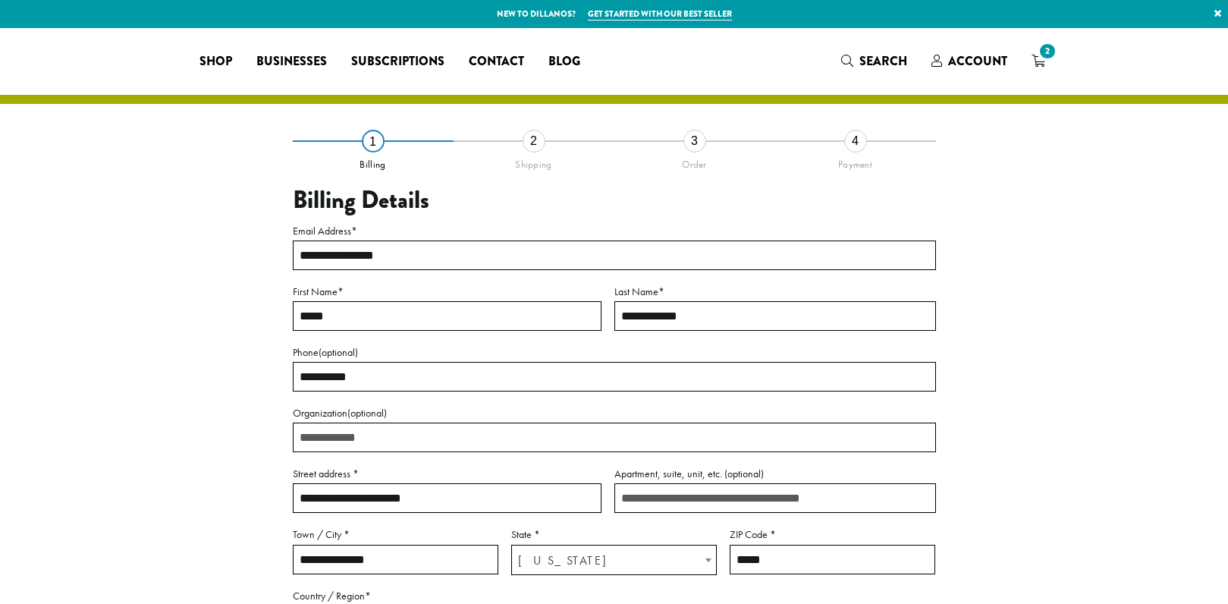
select select "**"
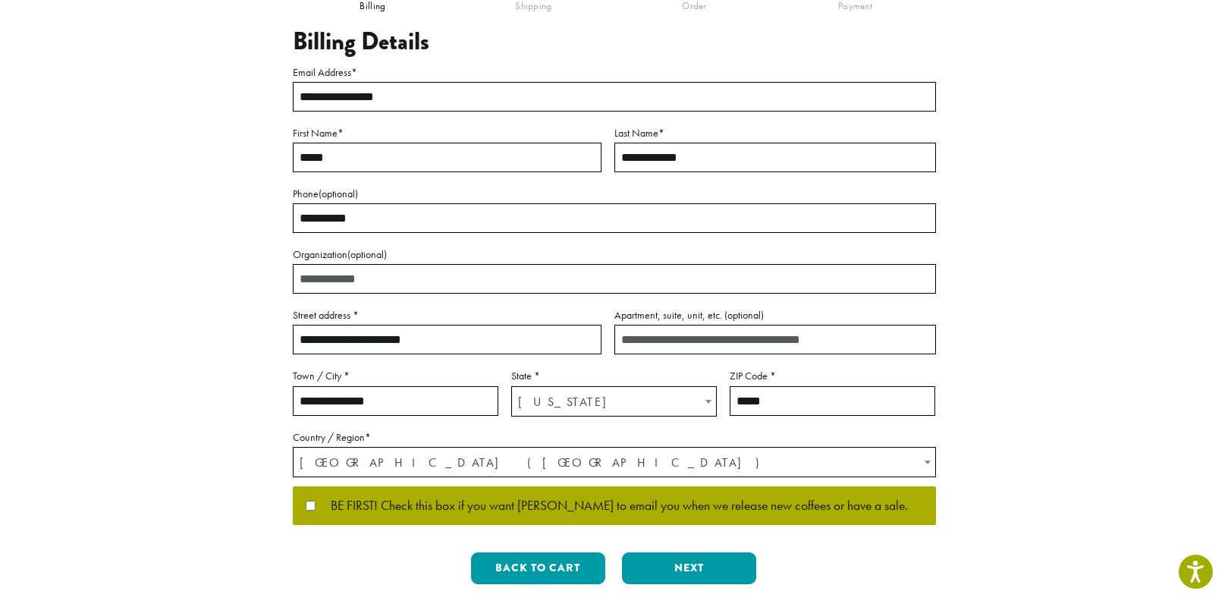
scroll to position [152, 0]
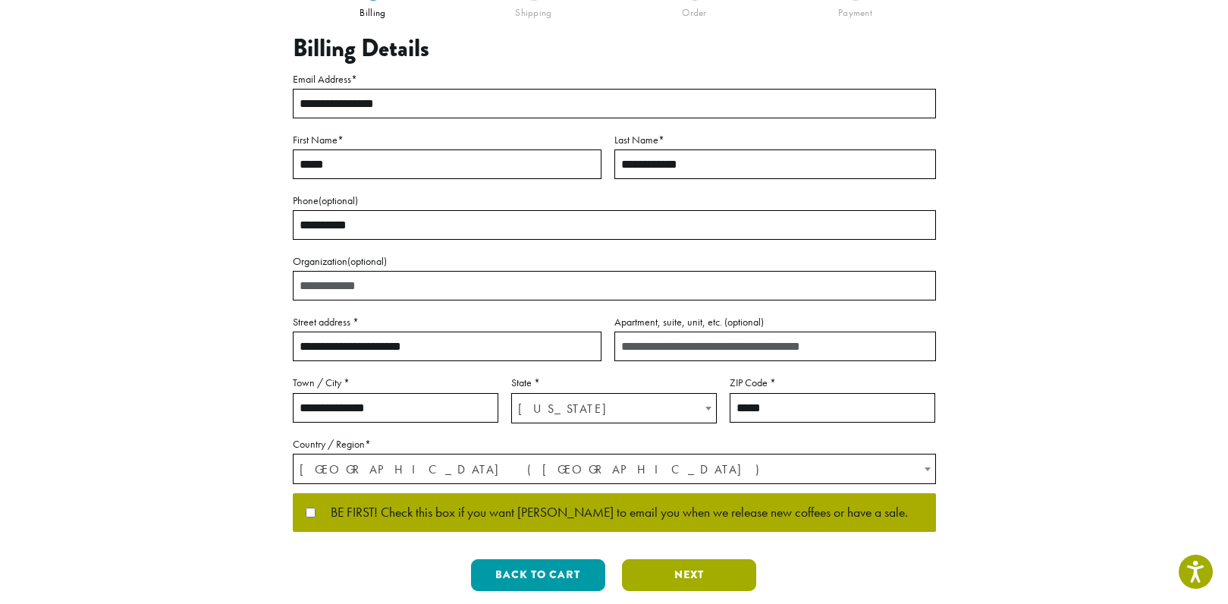
click at [697, 573] on button "Next" at bounding box center [689, 575] width 134 height 32
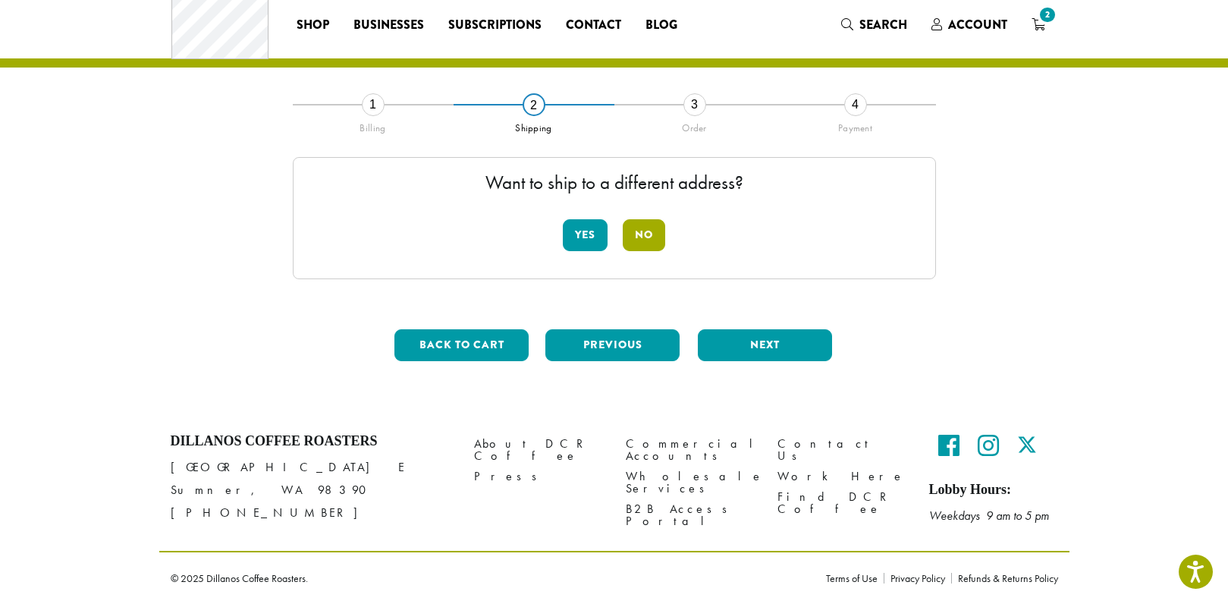
click at [648, 232] on button "No" at bounding box center [643, 235] width 42 height 32
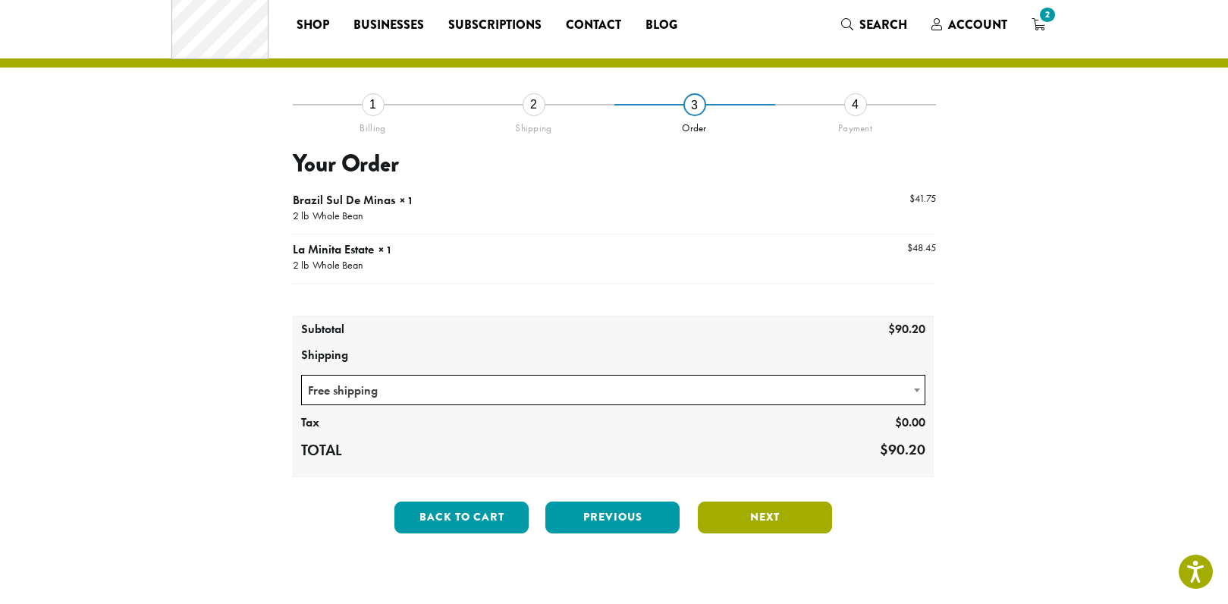
click at [770, 514] on button "Next" at bounding box center [765, 517] width 134 height 32
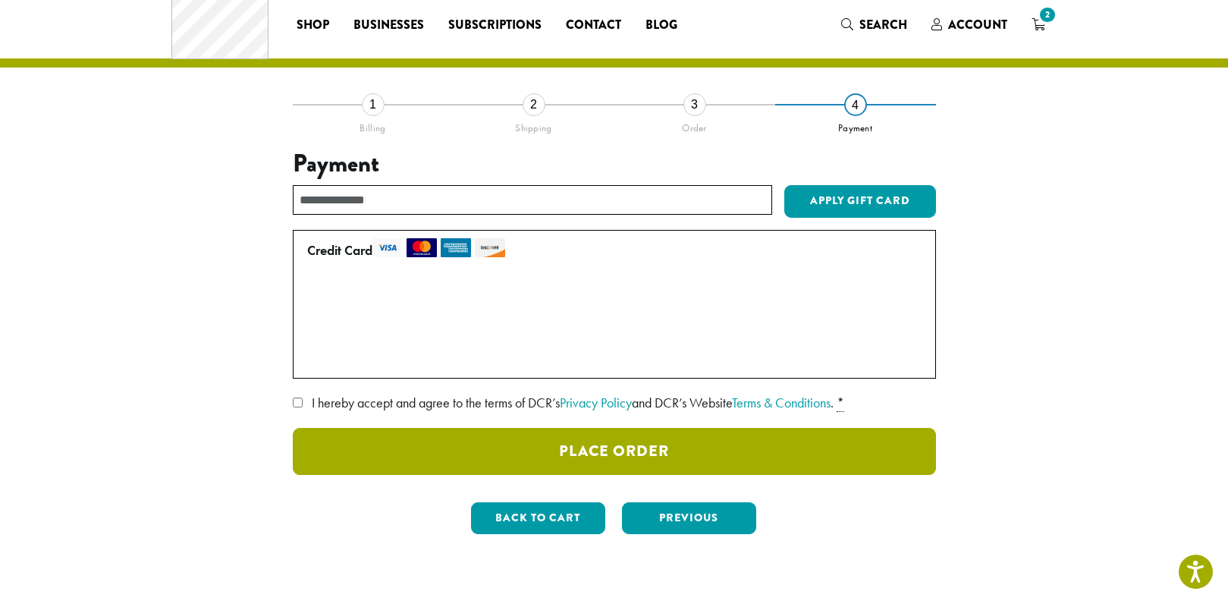
click at [682, 447] on button "Place Order" at bounding box center [614, 451] width 643 height 47
